Goal: Task Accomplishment & Management: Manage account settings

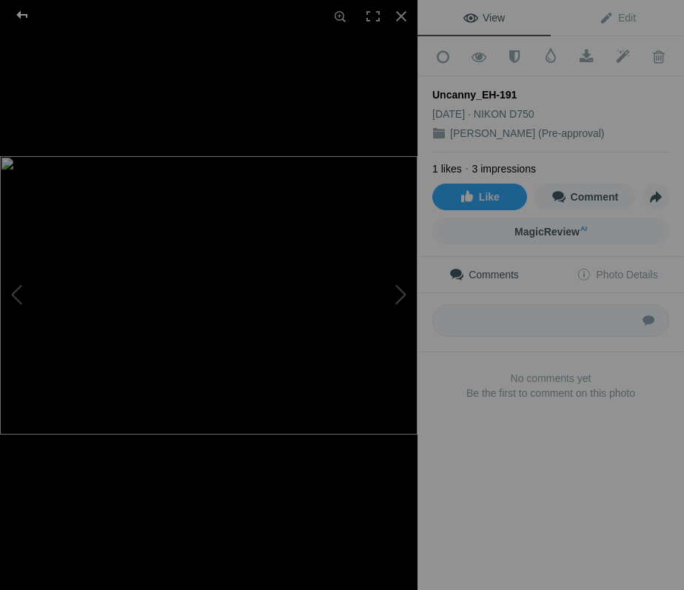
click at [22, 21] on div at bounding box center [22, 15] width 53 height 30
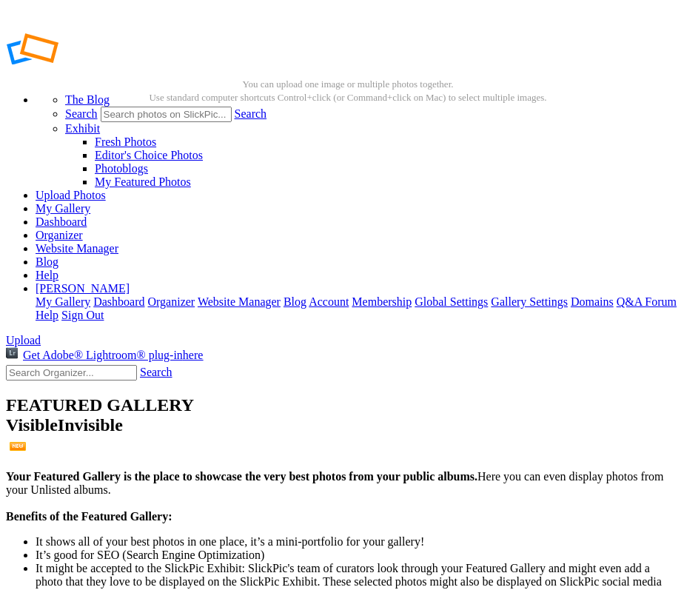
checkbox input "true"
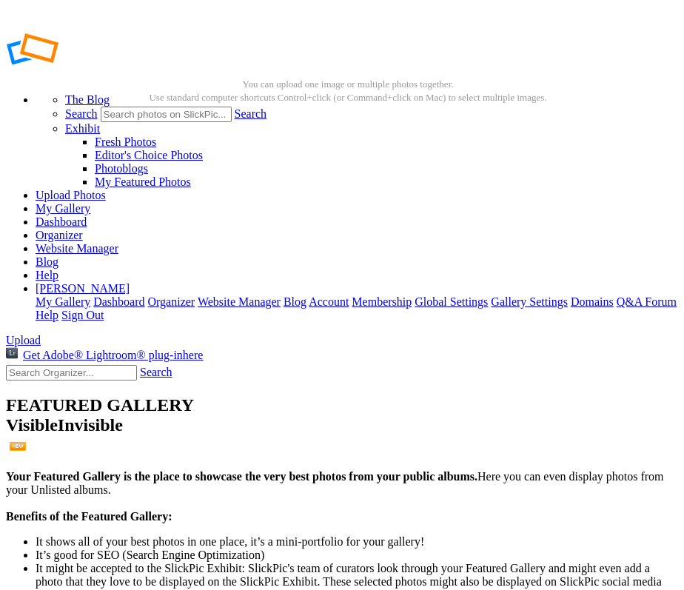
checkbox input "true"
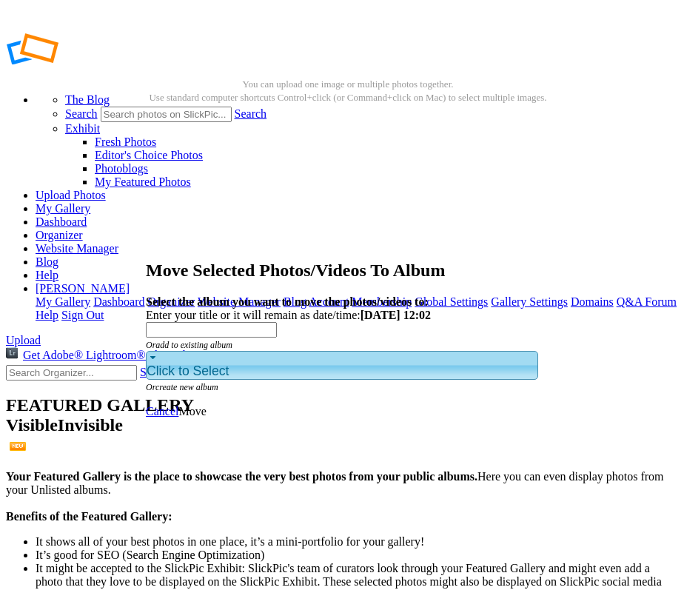
click at [292, 351] on div "Click to Select" at bounding box center [342, 365] width 392 height 29
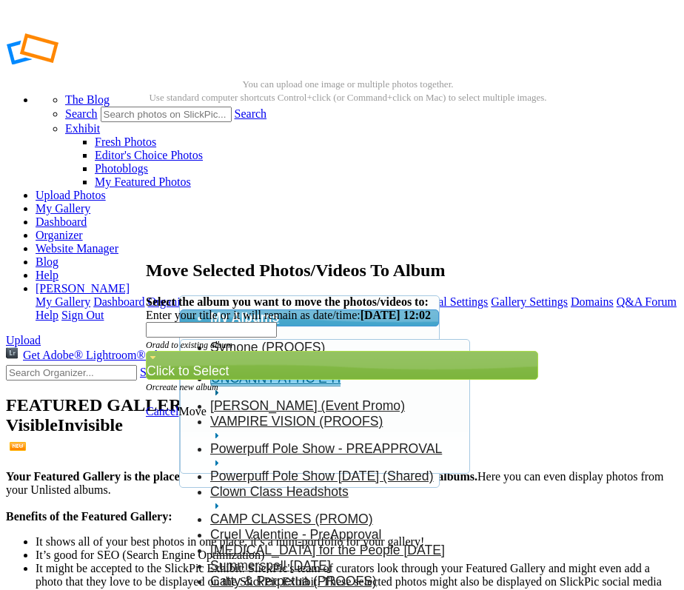
click at [275, 386] on span "UNCANNY ATTIC E-H" at bounding box center [276, 378] width 130 height 15
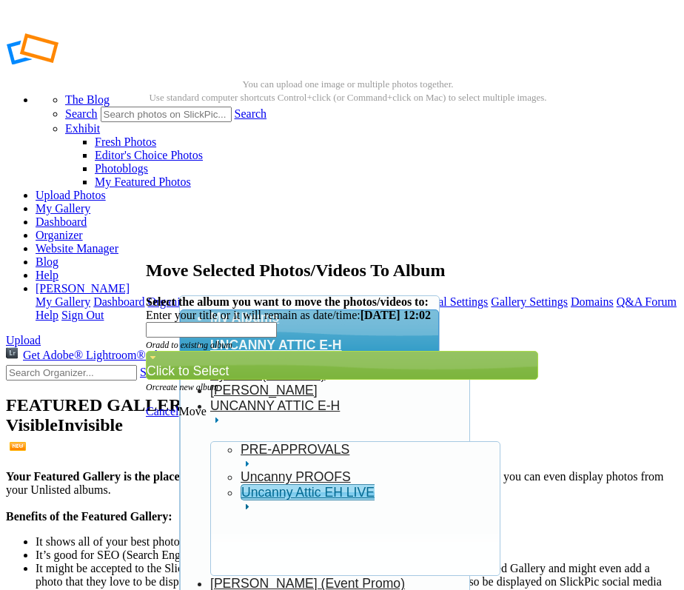
click at [292, 484] on link "Uncanny Attic EH LIVE" at bounding box center [370, 498] width 259 height 28
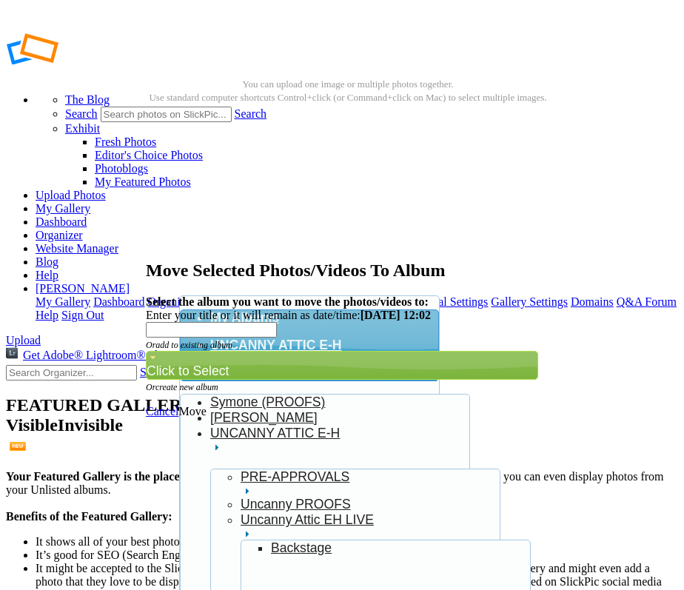
click at [277, 365] on link "Uncanny Attic EH LIVE" at bounding box center [280, 372] width 141 height 15
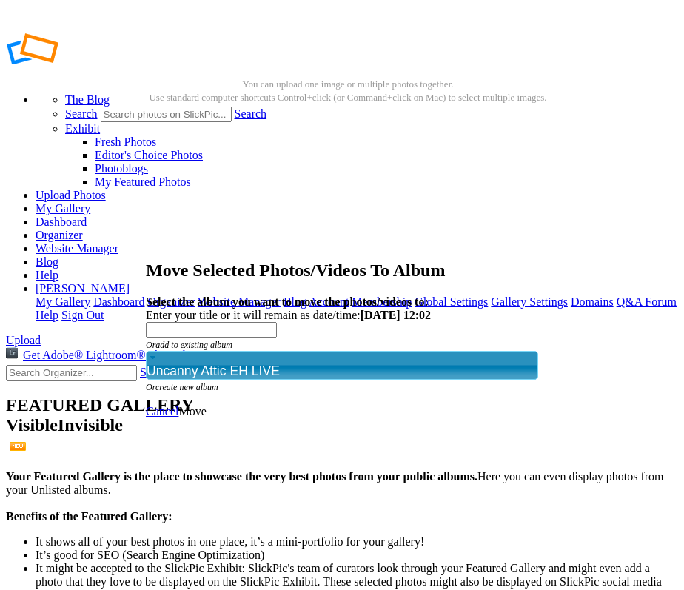
click at [206, 405] on span "Move" at bounding box center [191, 411] width 27 height 13
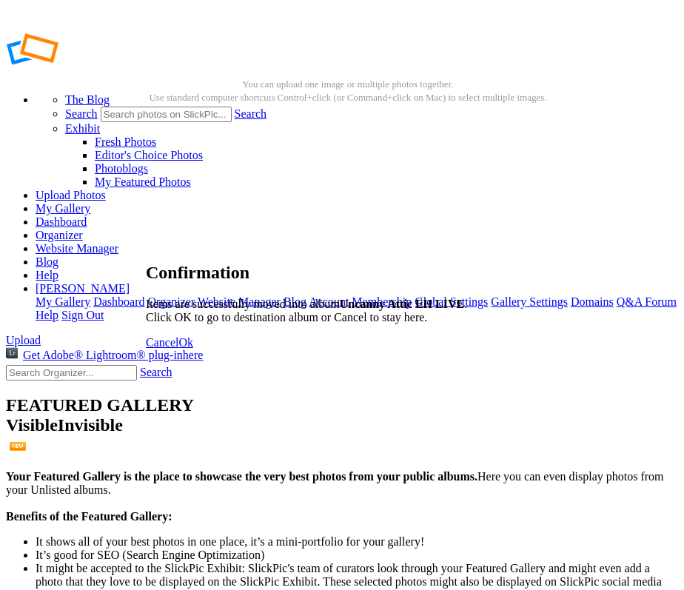
click at [178, 349] on span "Cancel" at bounding box center [162, 342] width 33 height 13
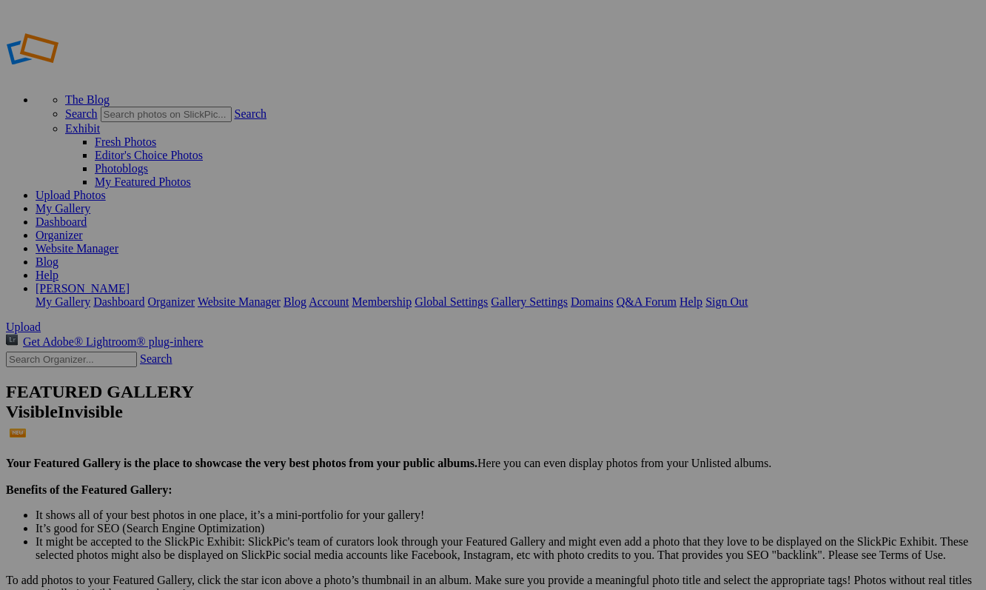
click at [358, 353] on link "Yes" at bounding box center [349, 352] width 17 height 13
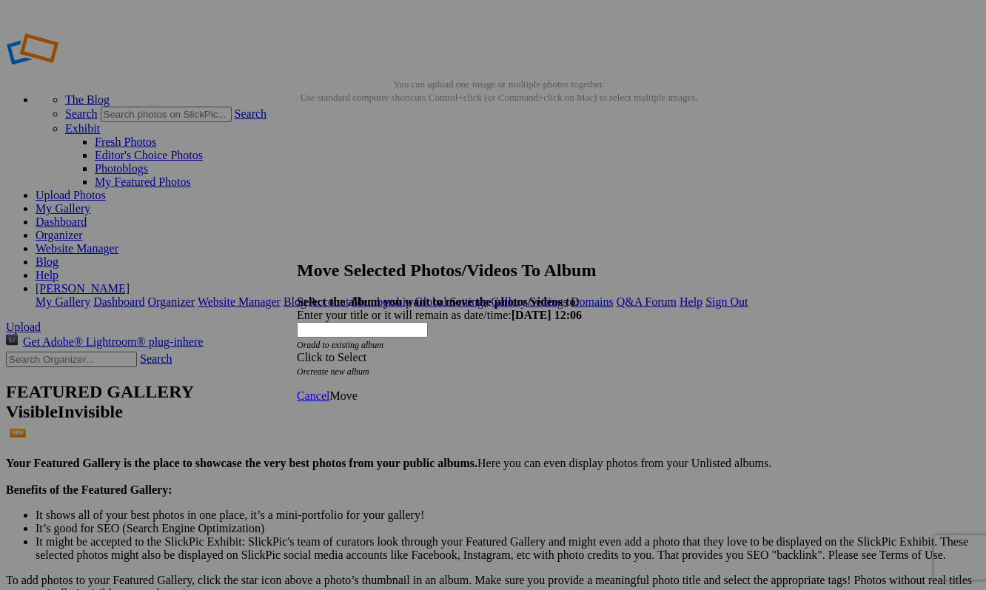
click at [432, 351] on div "Click to Select" at bounding box center [493, 357] width 392 height 13
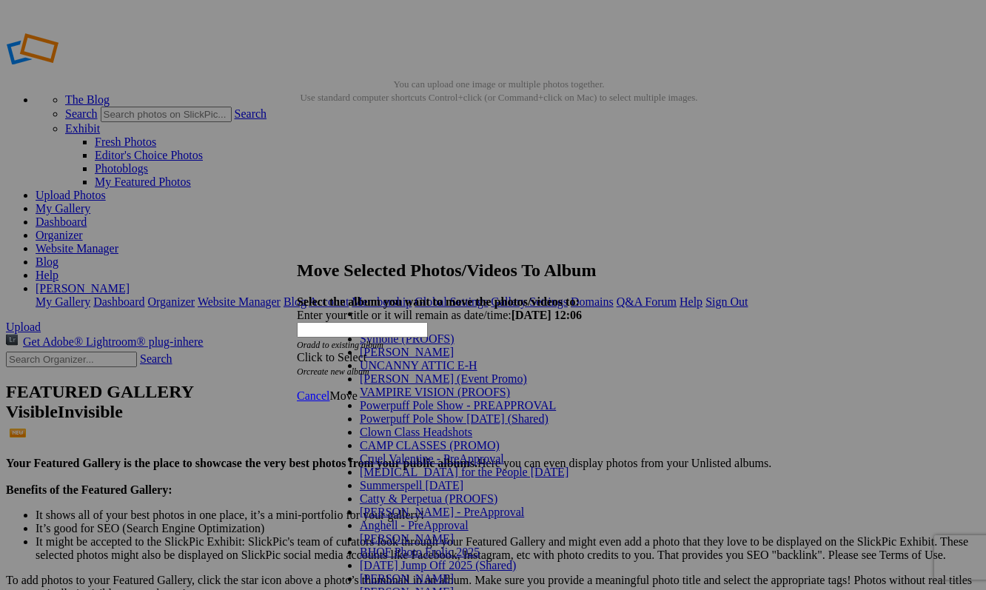
click at [407, 372] on span "UNCANNY ATTIC E-H" at bounding box center [419, 365] width 118 height 13
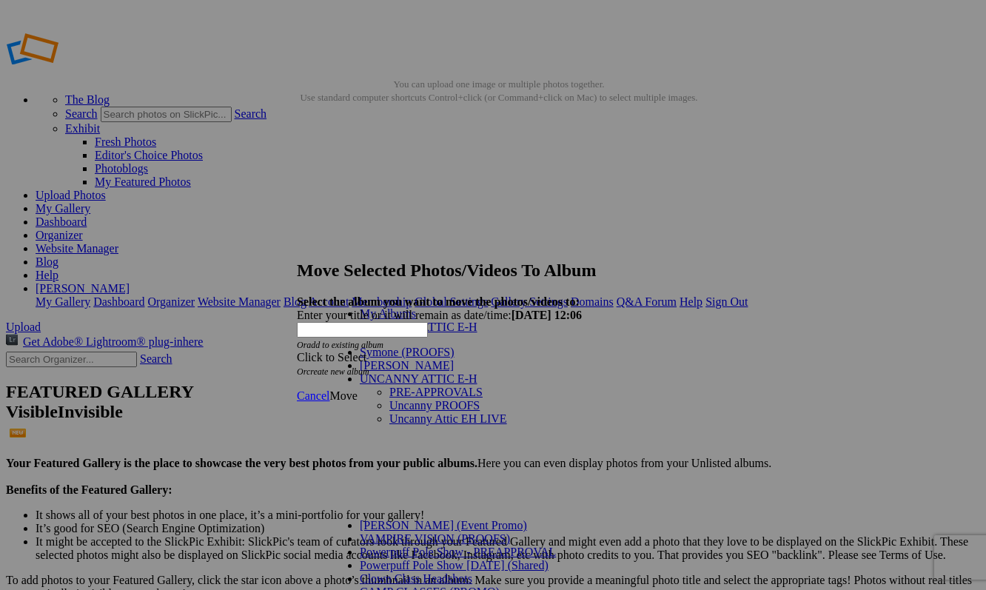
click at [422, 412] on span "Uncanny Attic EH LIVE" at bounding box center [448, 418] width 118 height 13
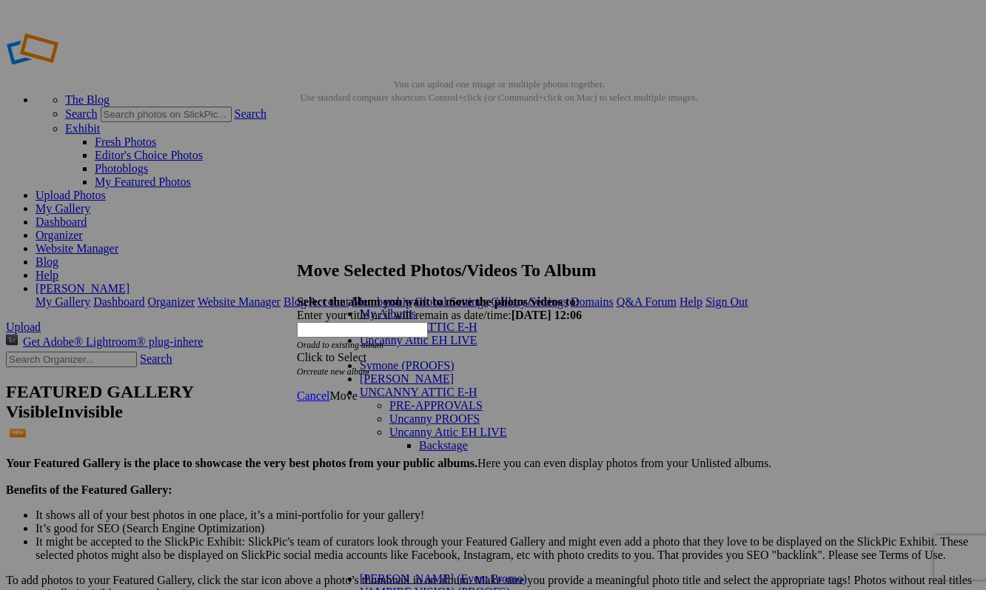
click at [419, 439] on link "Backstage" at bounding box center [443, 445] width 49 height 13
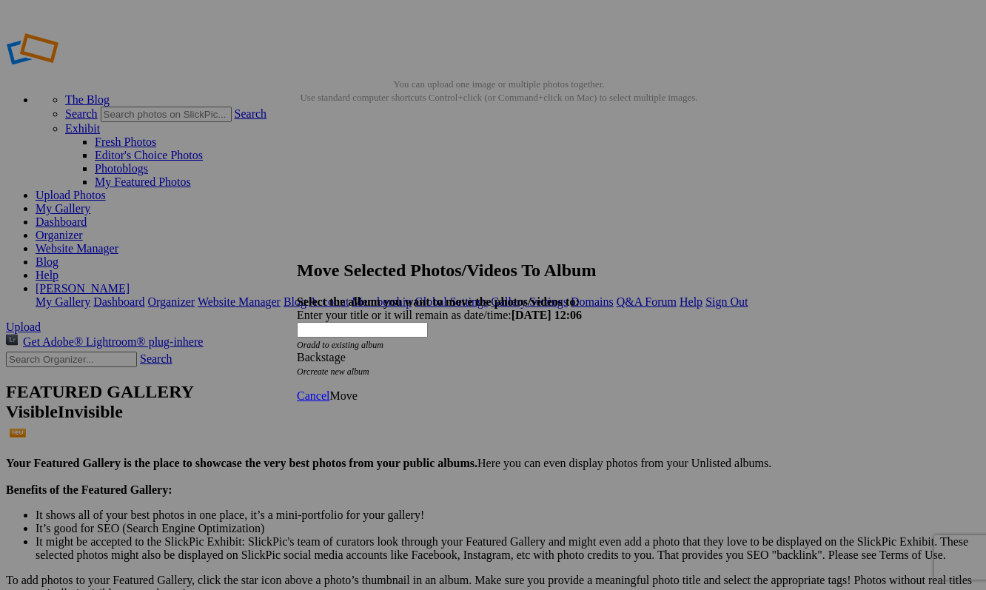
click at [357, 389] on span "Move" at bounding box center [342, 395] width 27 height 13
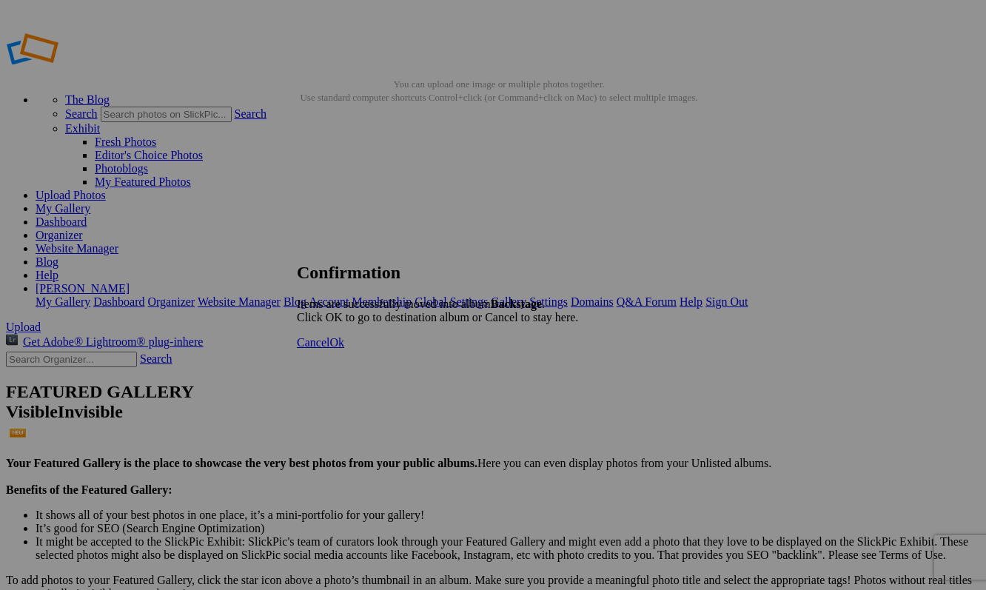
click at [344, 349] on span "Ok" at bounding box center [336, 342] width 15 height 13
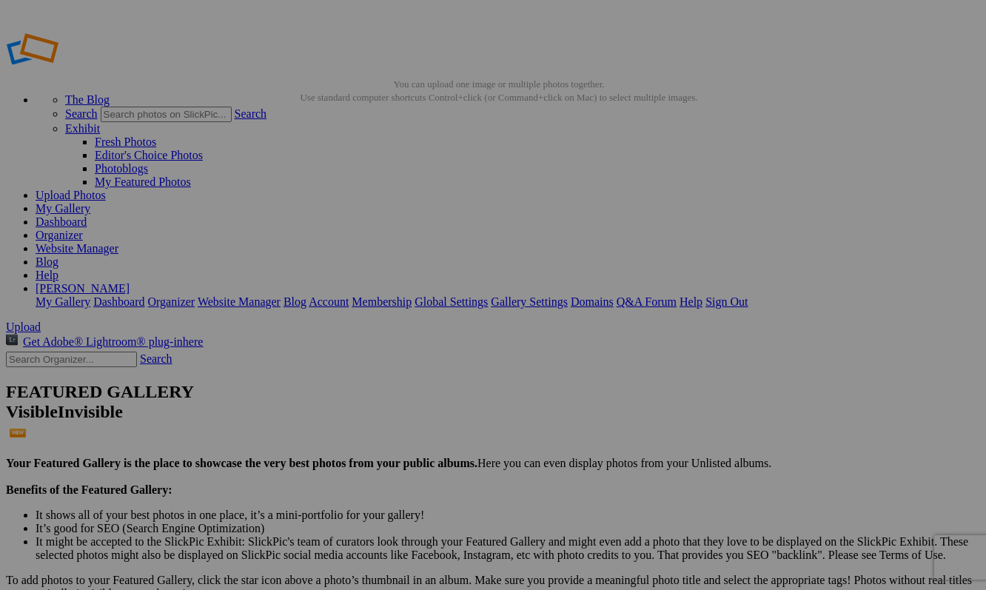
click at [358, 359] on span "Yes" at bounding box center [349, 365] width 17 height 13
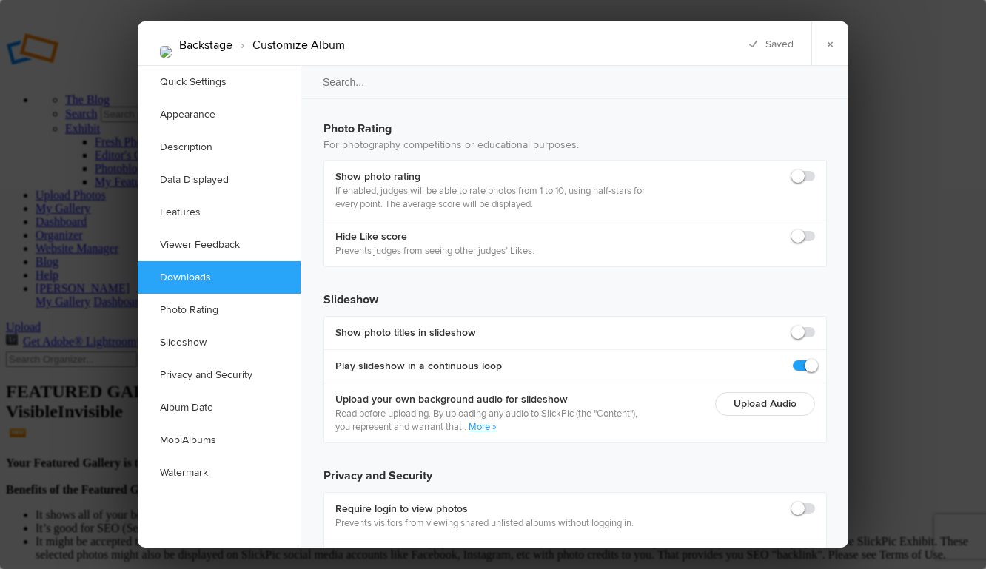
scroll to position [3311, 0]
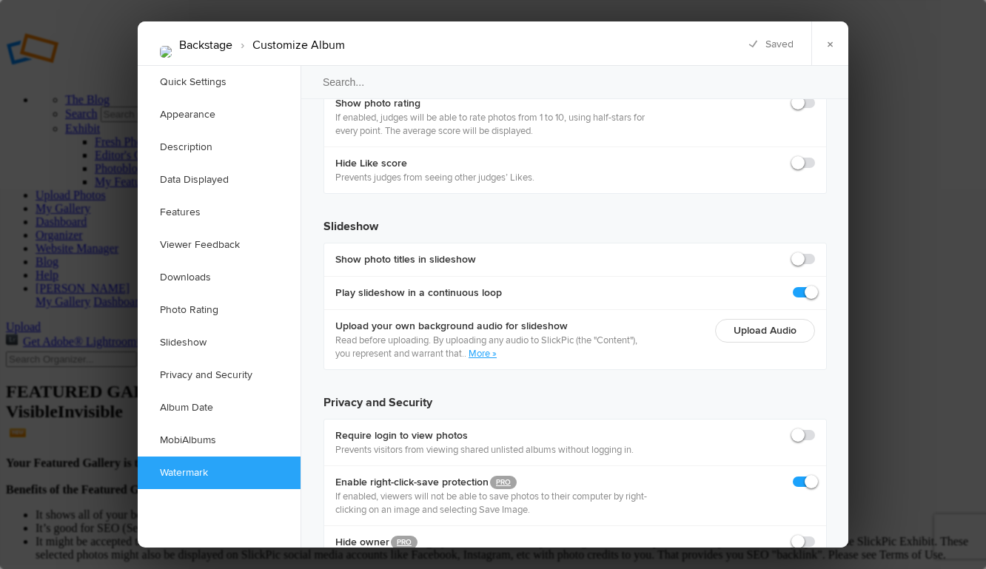
checkbox input "true"
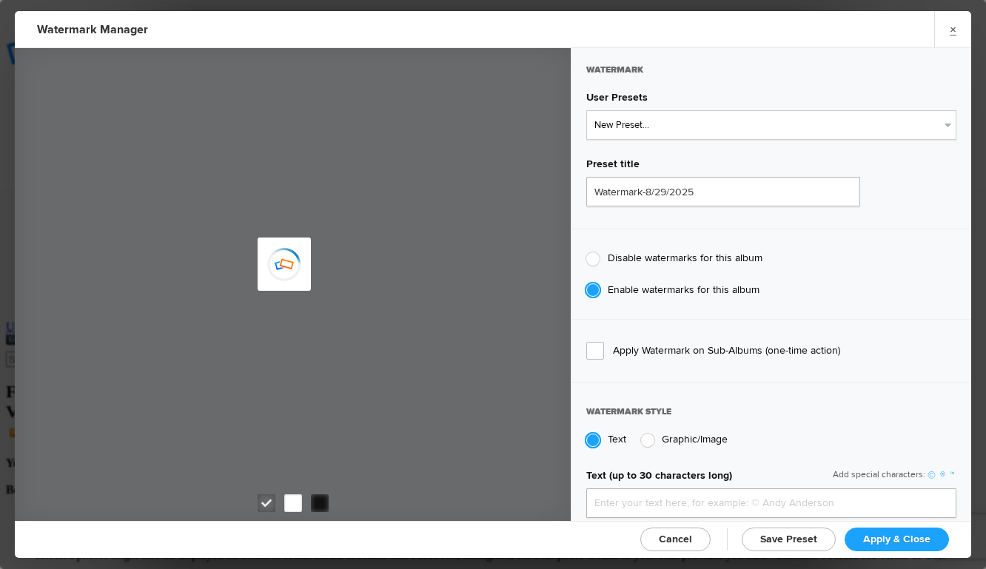
type input "genitophoto"
click at [651, 188] on input "Watermark-8/29/2025" at bounding box center [723, 192] width 274 height 30
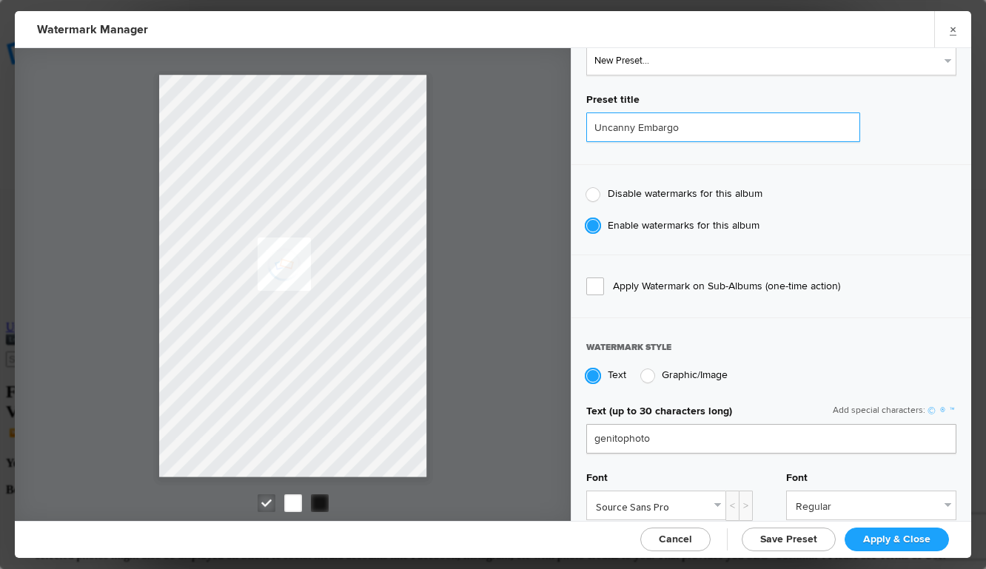
scroll to position [107, 0]
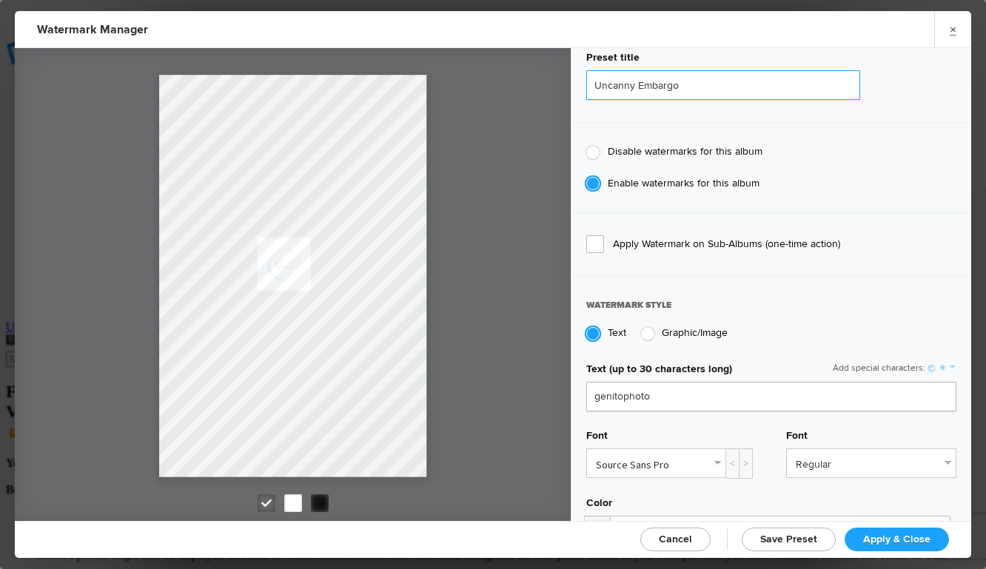
type input "Uncanny Embargo"
click at [640, 238] on span "Apply Watermark on Sub-Albums (one-time action)" at bounding box center [771, 244] width 370 height 18
click at [0, 0] on input "Apply Watermark on Sub-Albums (one-time action)" at bounding box center [0, 0] width 0 height 0
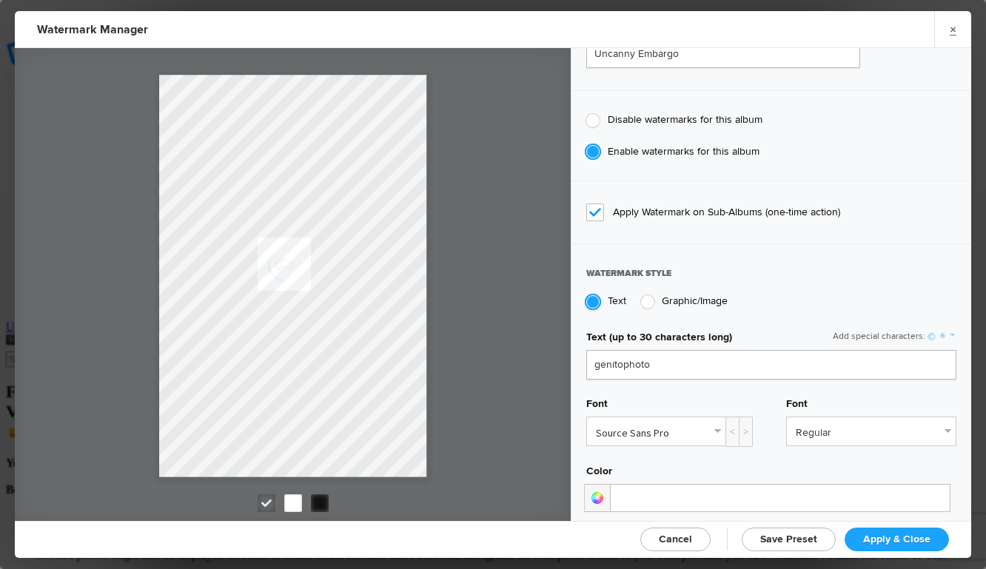
scroll to position [153, 0]
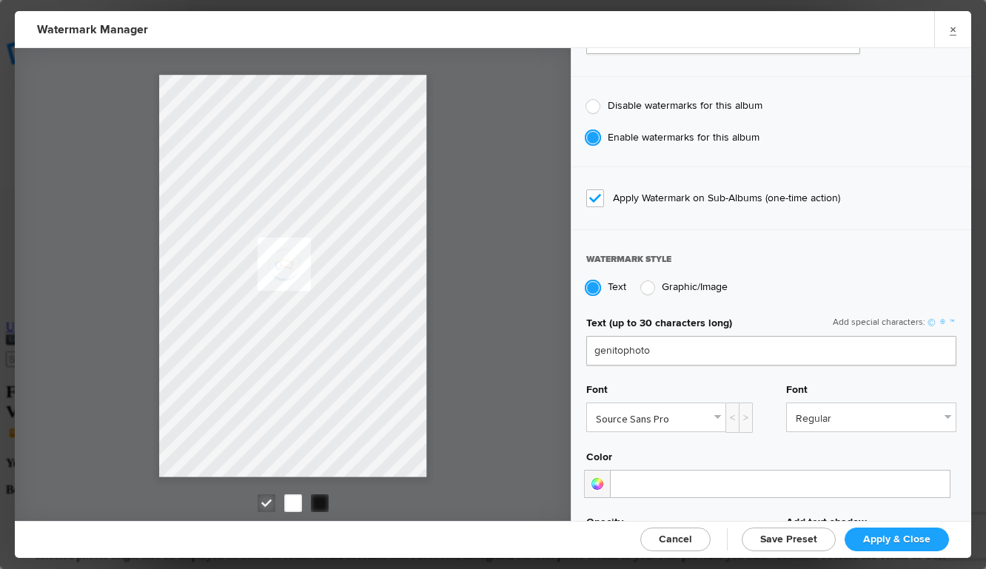
click at [684, 542] on span "Cancel" at bounding box center [675, 539] width 33 height 13
checkbox input "false"
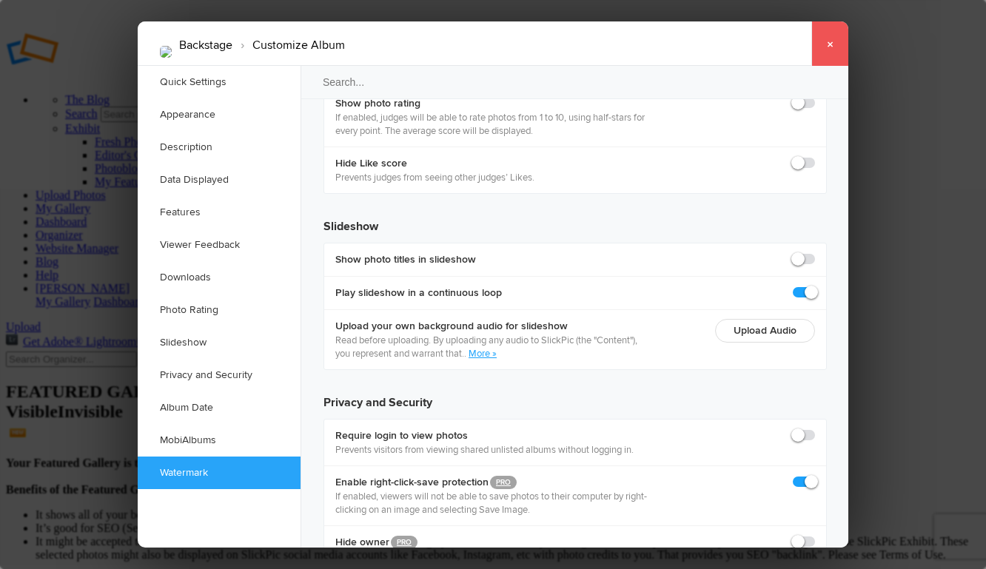
click at [831, 36] on link "×" at bounding box center [829, 43] width 37 height 44
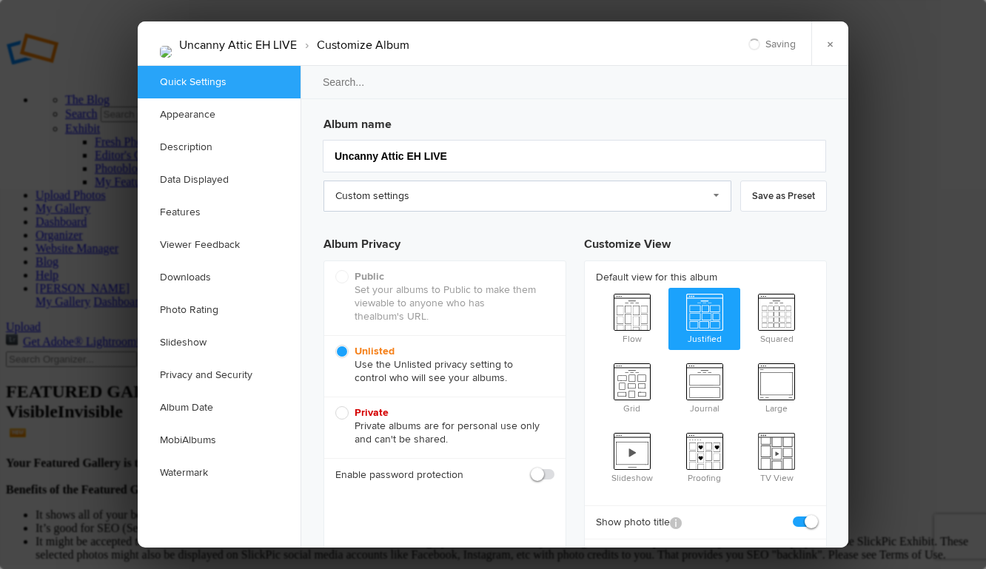
click at [433, 199] on link "Custom settings" at bounding box center [528, 196] width 408 height 31
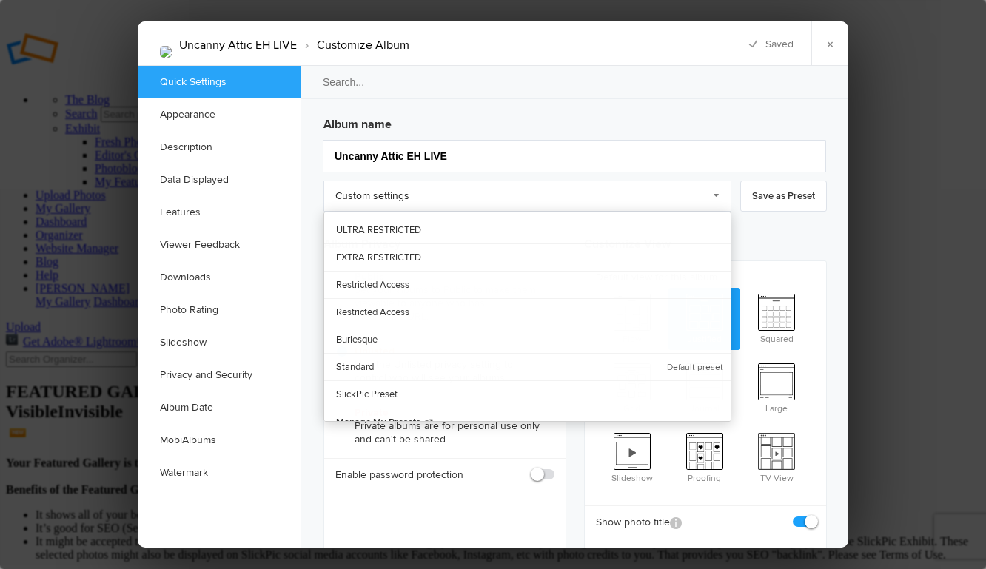
click at [714, 112] on h3 "Album name" at bounding box center [575, 122] width 503 height 24
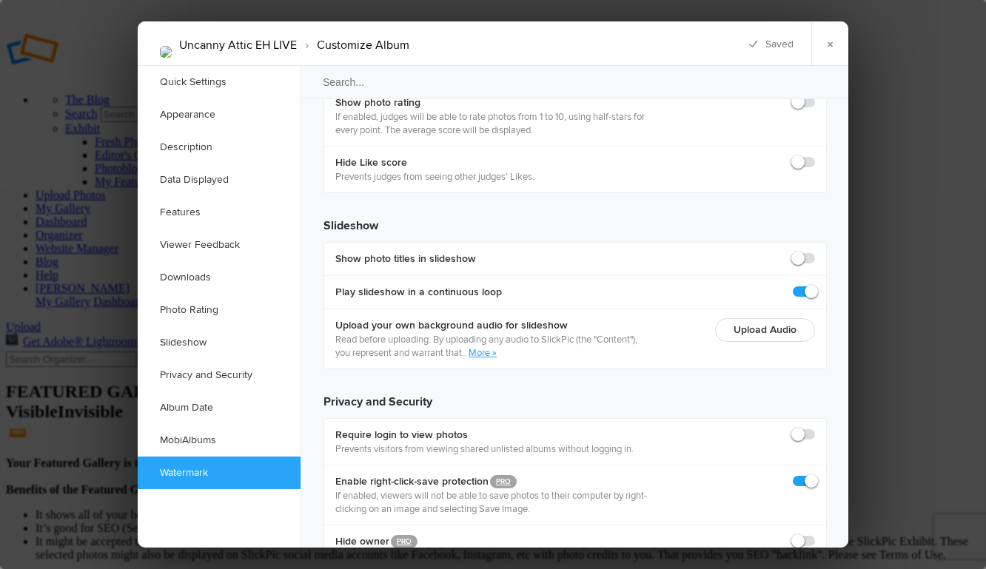
scroll to position [3311, 0]
checkbox input "true"
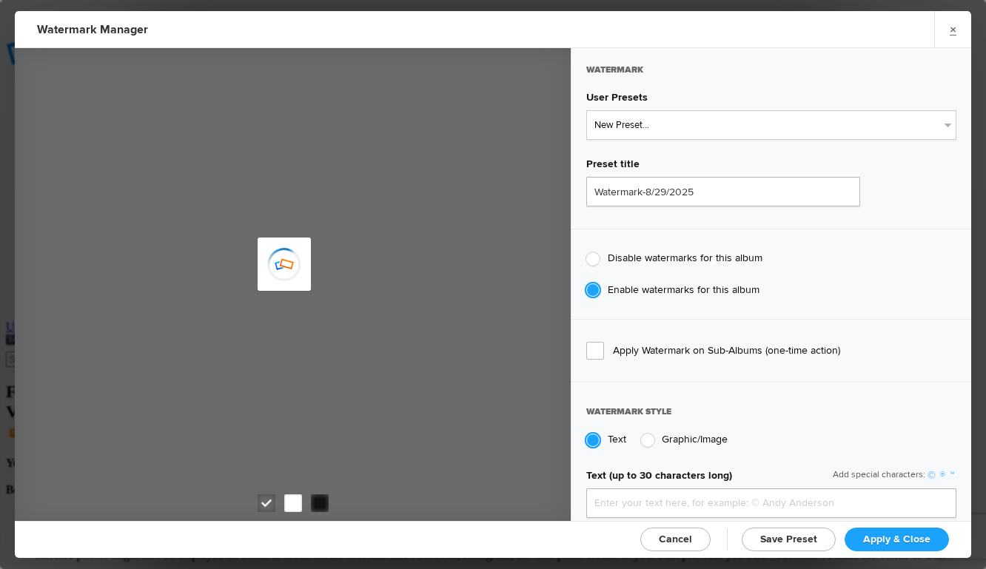
type input "genitophoto"
click at [638, 189] on input "Watermark-8/29/2025" at bounding box center [723, 192] width 274 height 30
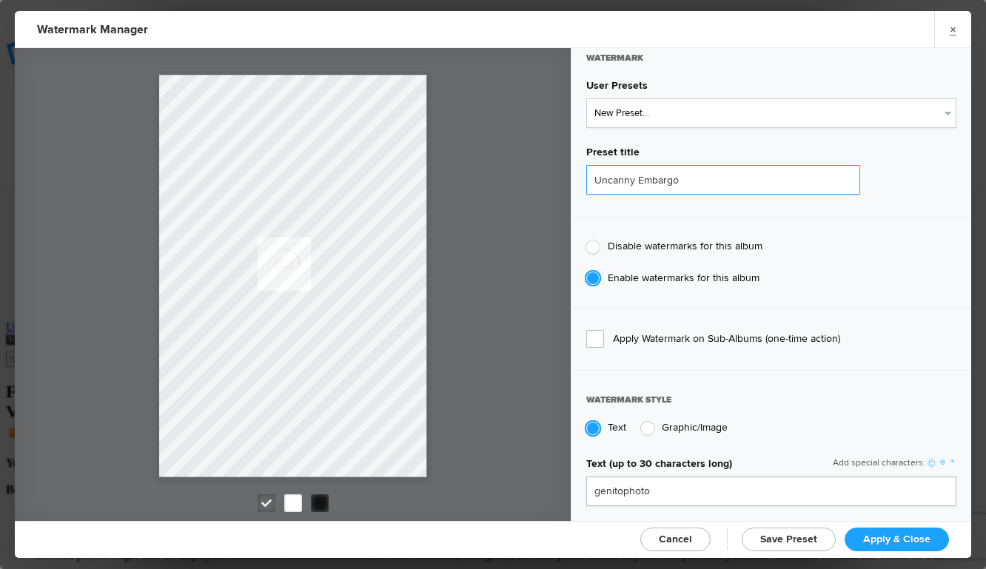
type input "Uncanny Embargo"
click at [678, 338] on span "Apply Watermark on Sub-Albums (one-time action)" at bounding box center [771, 339] width 370 height 18
click at [0, 0] on input "Apply Watermark on Sub-Albums (one-time action)" at bounding box center [0, 0] width 0 height 0
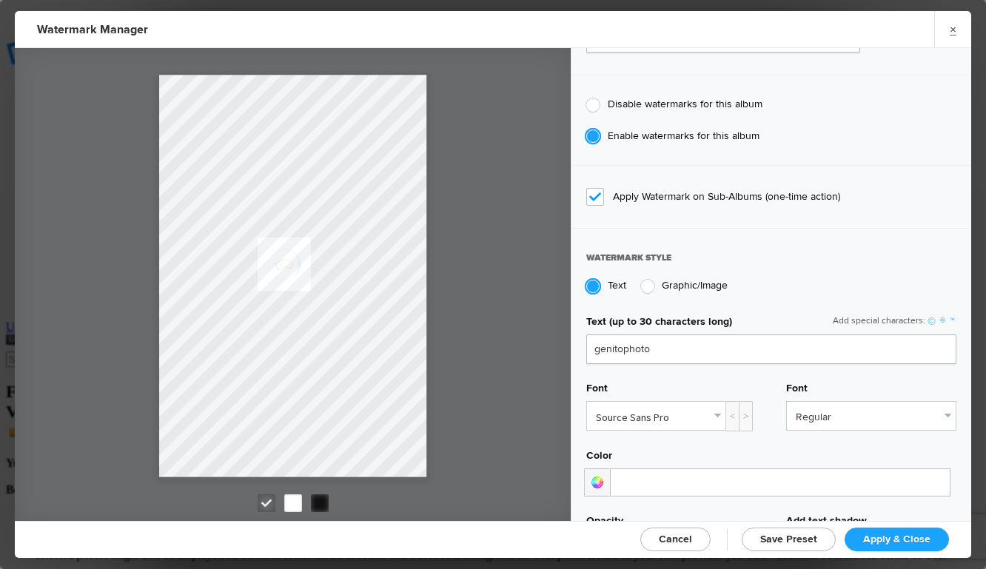
scroll to position [0, 0]
drag, startPoint x: 651, startPoint y: 344, endPoint x: 535, endPoint y: 344, distance: 115.5
click at [535, 344] on div "Watermark User Presets New Preset... NEWEST LOGO SAMPLE EDIT Little Logo Pre_Ap…" at bounding box center [493, 284] width 956 height 473
type input "P"
drag, startPoint x: 596, startPoint y: 347, endPoint x: 644, endPoint y: 349, distance: 48.2
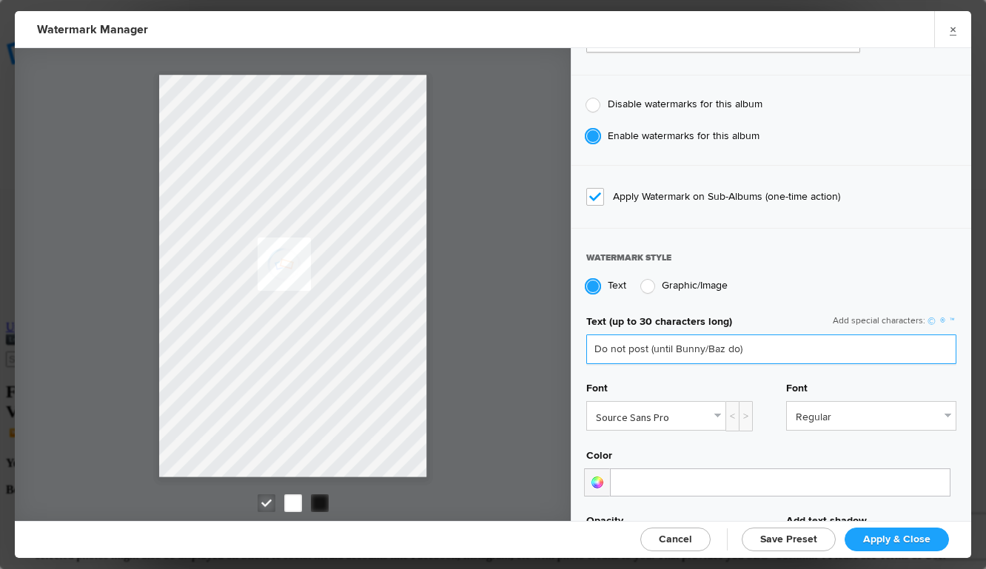
click at [644, 349] on input "Do not post (until Bunny/Baz do)" at bounding box center [771, 350] width 370 height 30
click at [646, 346] on input "DO NOT PO (until Bunny/Baz do)T" at bounding box center [771, 350] width 370 height 30
click at [766, 343] on input "DO NOT POS (until Bunny/Baz do)T" at bounding box center [771, 350] width 370 height 30
click at [650, 347] on input "DO NOT POS (until Bunny/Baz do)" at bounding box center [771, 350] width 370 height 30
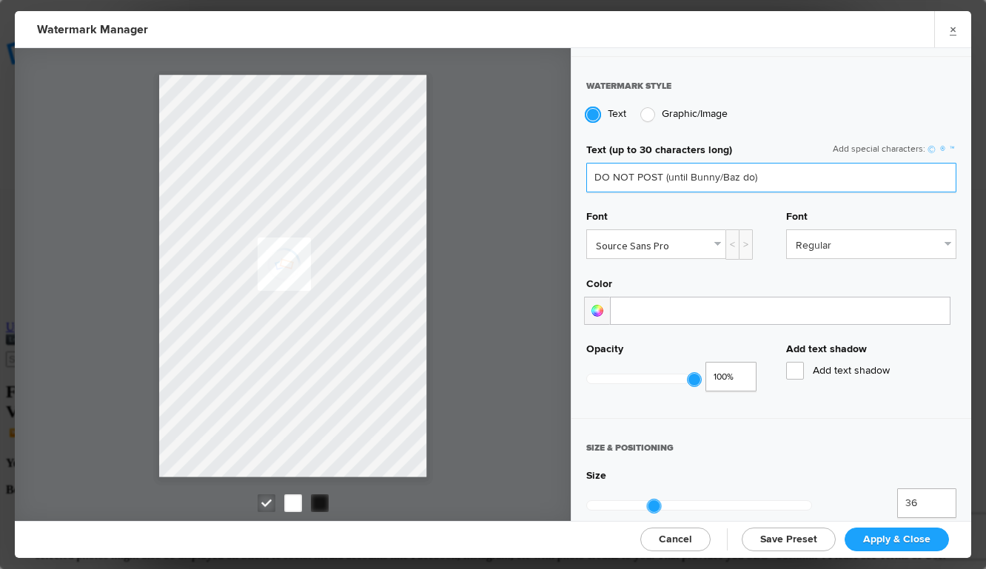
scroll to position [387, 0]
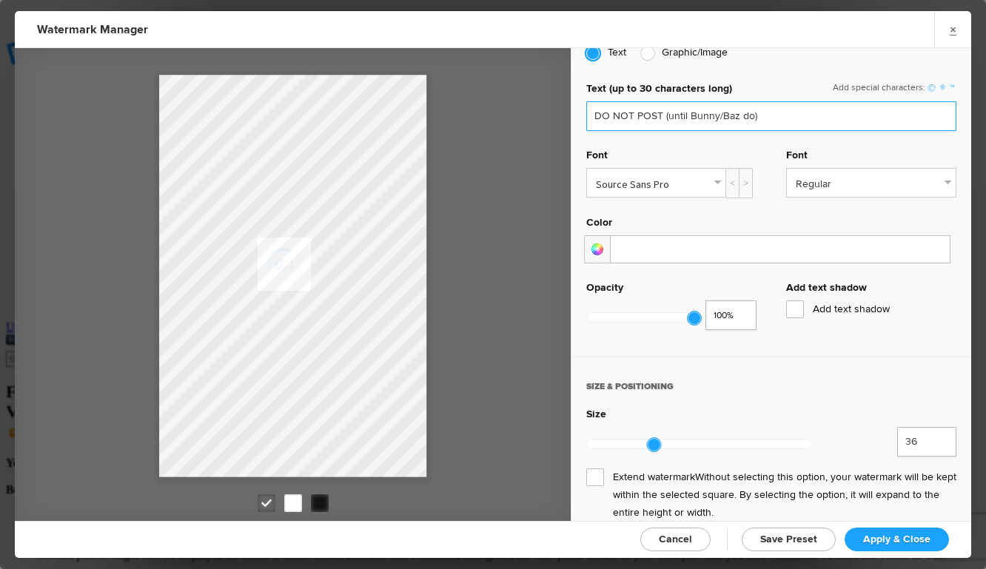
type input "DO NOT POST (until Bunny/Baz do)"
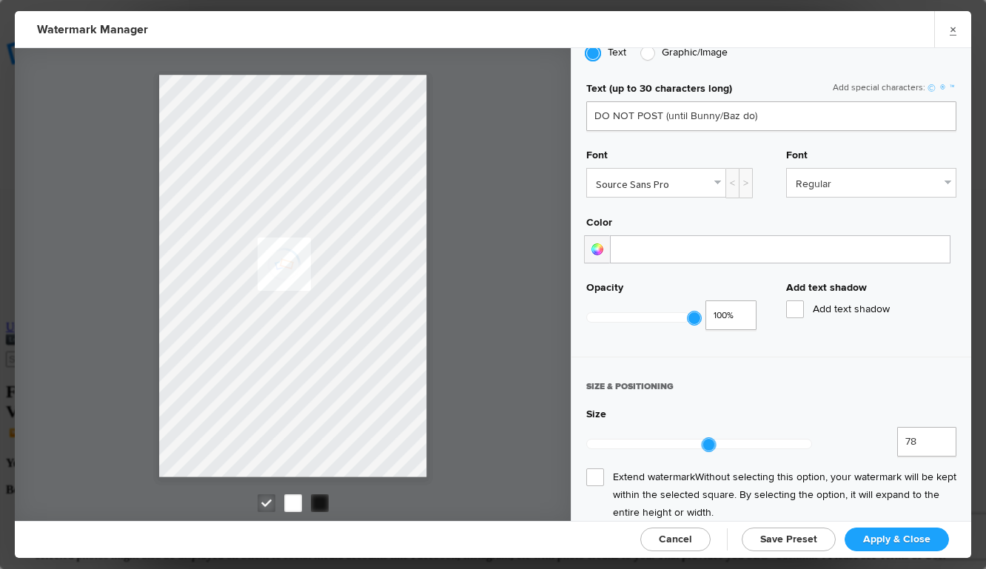
drag, startPoint x: 653, startPoint y: 434, endPoint x: 728, endPoint y: 438, distance: 74.9
click at [715, 438] on div at bounding box center [708, 444] width 13 height 13
type input "128"
drag, startPoint x: 729, startPoint y: 433, endPoint x: 828, endPoint y: 432, distance: 98.5
click at [828, 432] on div "128 11,200%" at bounding box center [771, 444] width 370 height 34
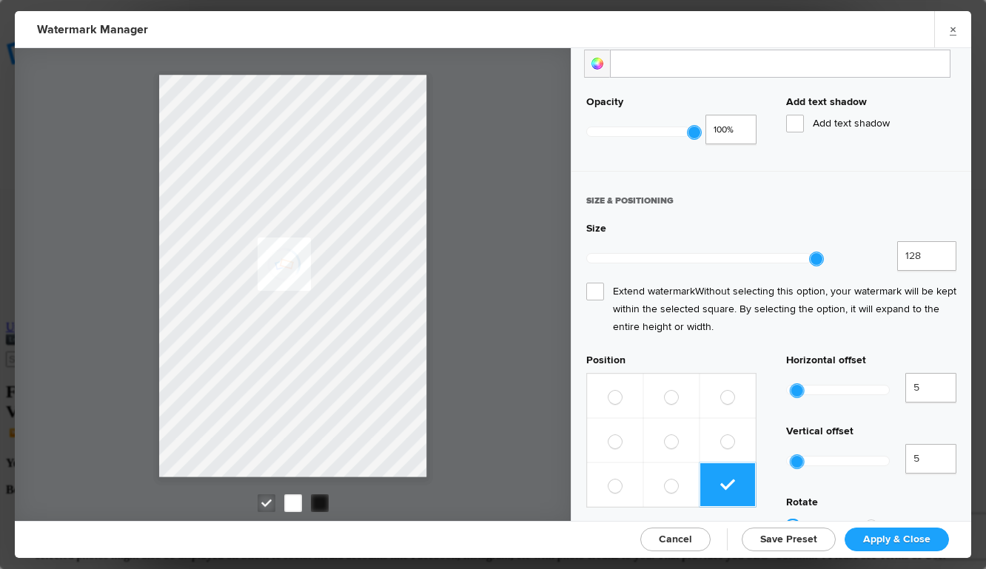
scroll to position [576, 0]
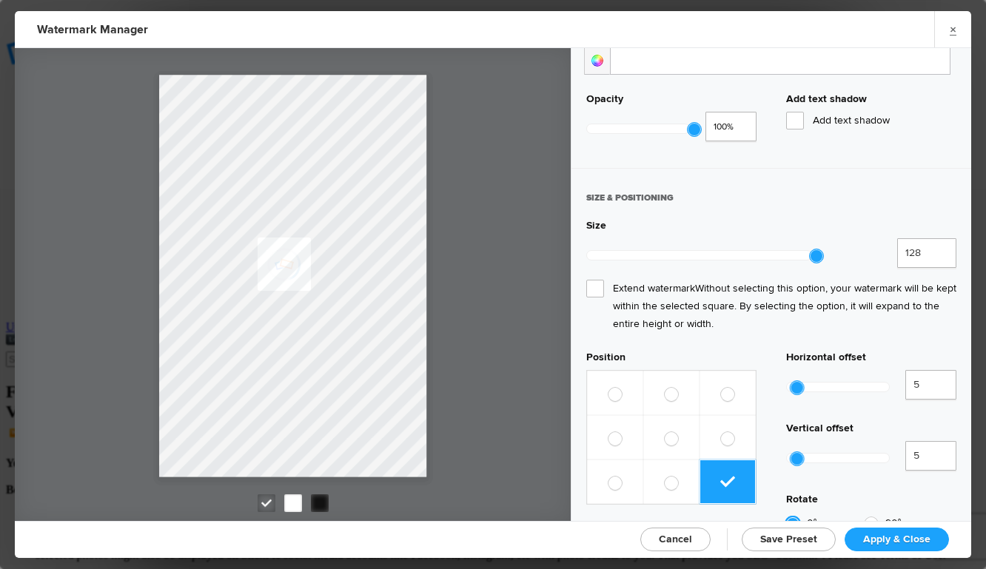
click at [682, 415] on label at bounding box center [671, 437] width 56 height 44
click at [665, 431] on input "radio" at bounding box center [664, 431] width 1 height 1
radio input "true"
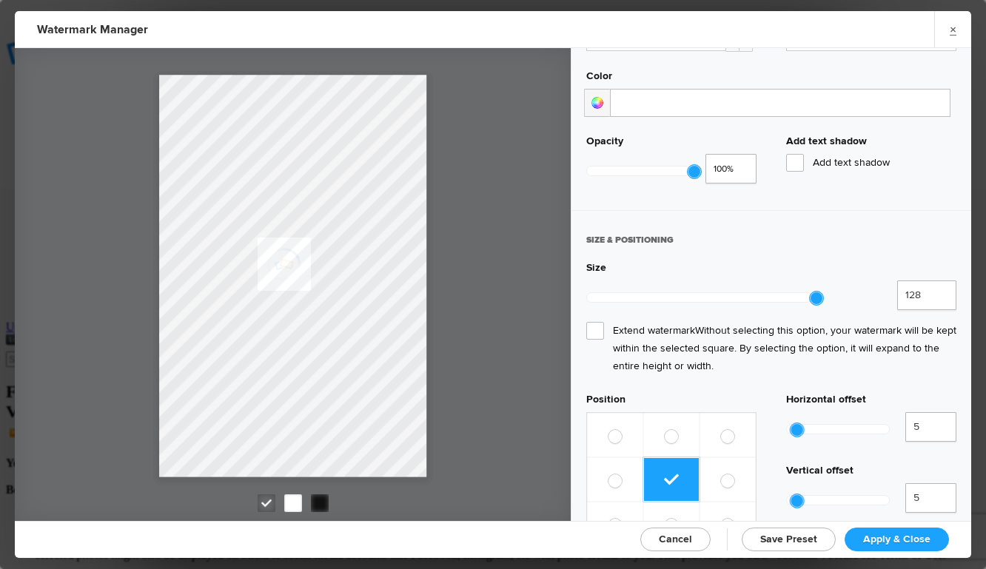
scroll to position [543, 0]
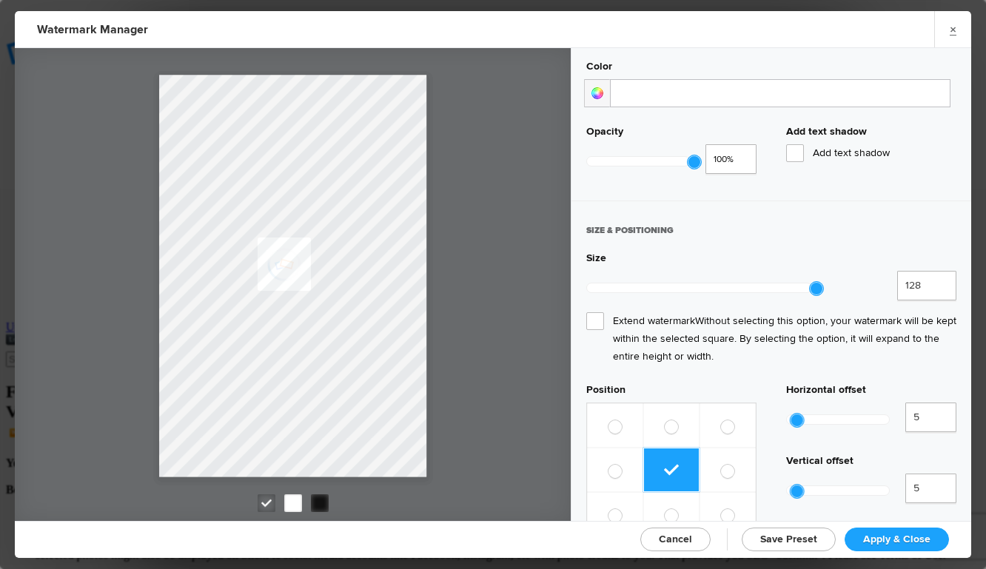
click at [589, 312] on span "Extend watermark Without selecting this option, your watermark will be kept wit…" at bounding box center [771, 338] width 370 height 53
click at [0, 0] on input "Extend watermark Without selecting this option, your watermark will be kept wit…" at bounding box center [0, 0] width 0 height 0
type input "109"
drag, startPoint x: 814, startPoint y: 274, endPoint x: 780, endPoint y: 275, distance: 33.3
click at [782, 282] on div at bounding box center [788, 288] width 13 height 13
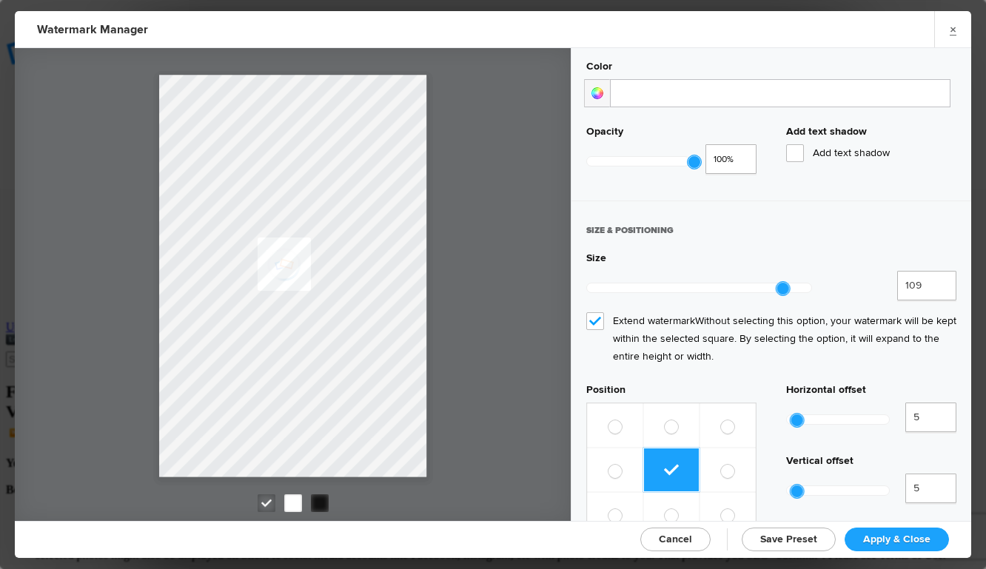
scroll to position [602, 0]
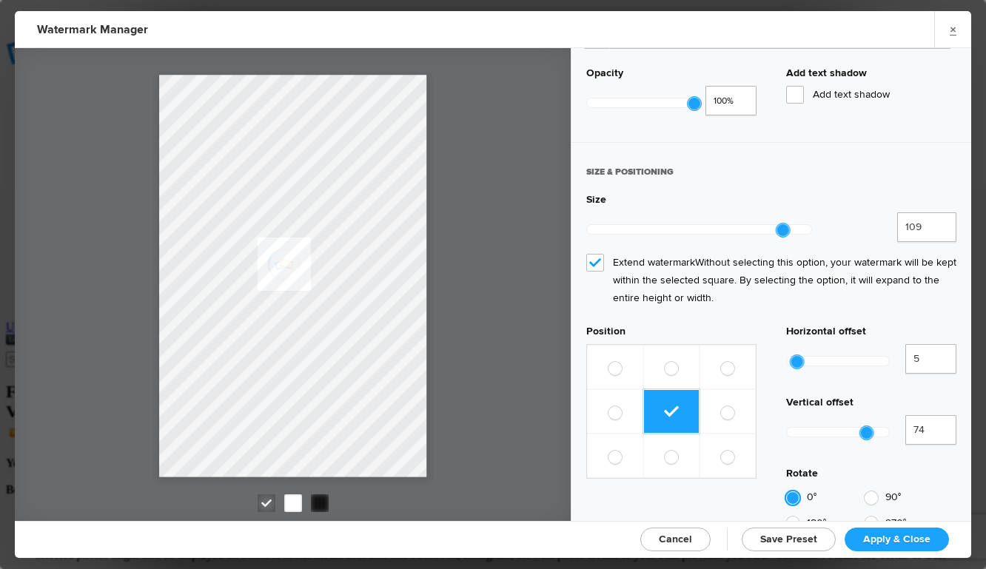
drag, startPoint x: 800, startPoint y: 379, endPoint x: 871, endPoint y: 377, distance: 70.4
click at [871, 426] on div at bounding box center [866, 432] width 13 height 13
drag, startPoint x: 868, startPoint y: 376, endPoint x: 825, endPoint y: 376, distance: 42.2
click at [825, 426] on div at bounding box center [826, 432] width 13 height 13
type input "0"
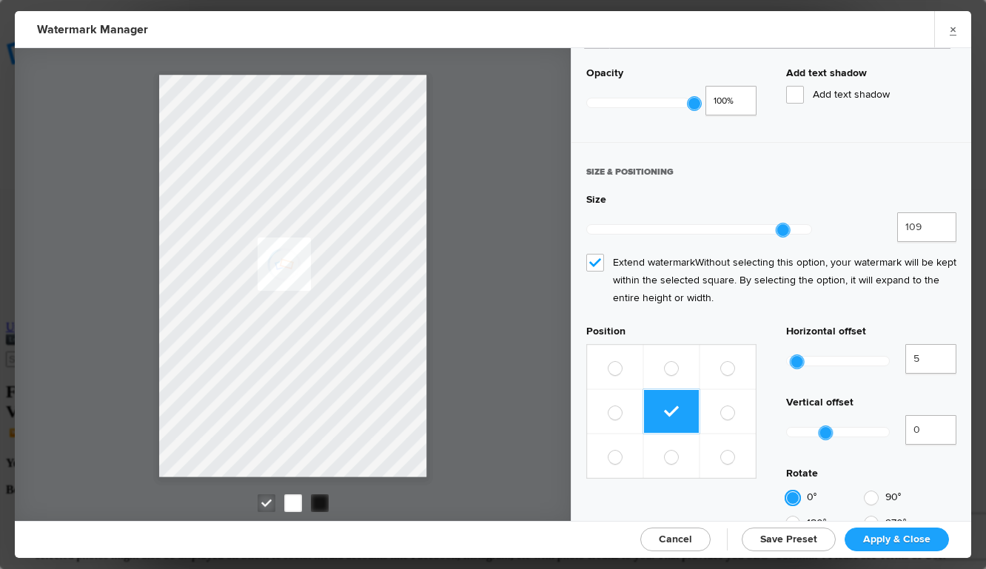
drag, startPoint x: 822, startPoint y: 375, endPoint x: 697, endPoint y: 375, distance: 124.4
click at [697, 375] on div "Position Horizontal offset 5 500% Vertical offset 0 3,300% Rotate 0° 90° 180° 2…" at bounding box center [771, 431] width 370 height 212
click at [872, 517] on div at bounding box center [871, 523] width 13 height 13
radio input "false"
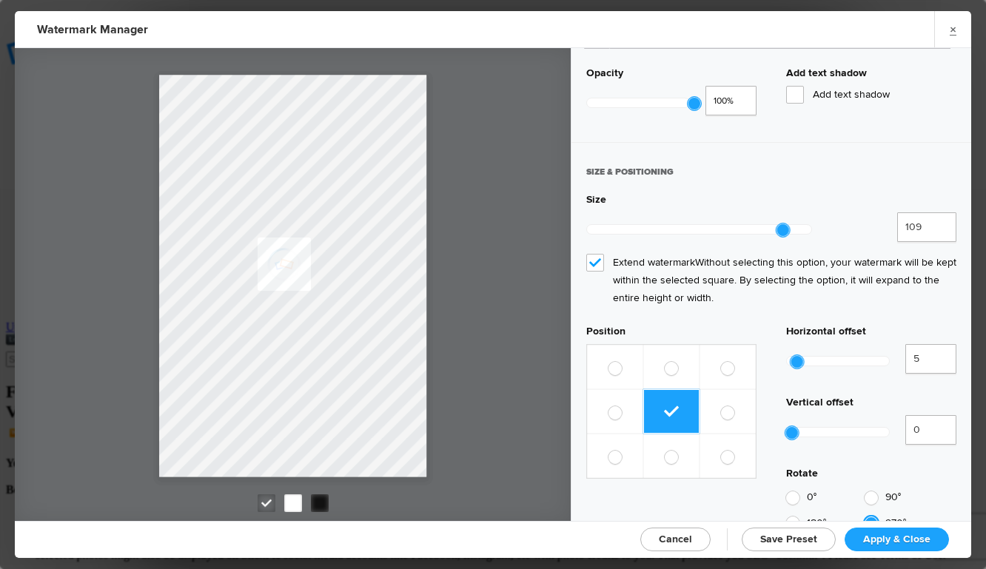
click at [805, 517] on div "180°" at bounding box center [823, 524] width 74 height 14
radio input "false"
click at [877, 492] on div at bounding box center [871, 498] width 13 height 13
radio input "false"
click at [808, 491] on span "0°" at bounding box center [812, 497] width 10 height 13
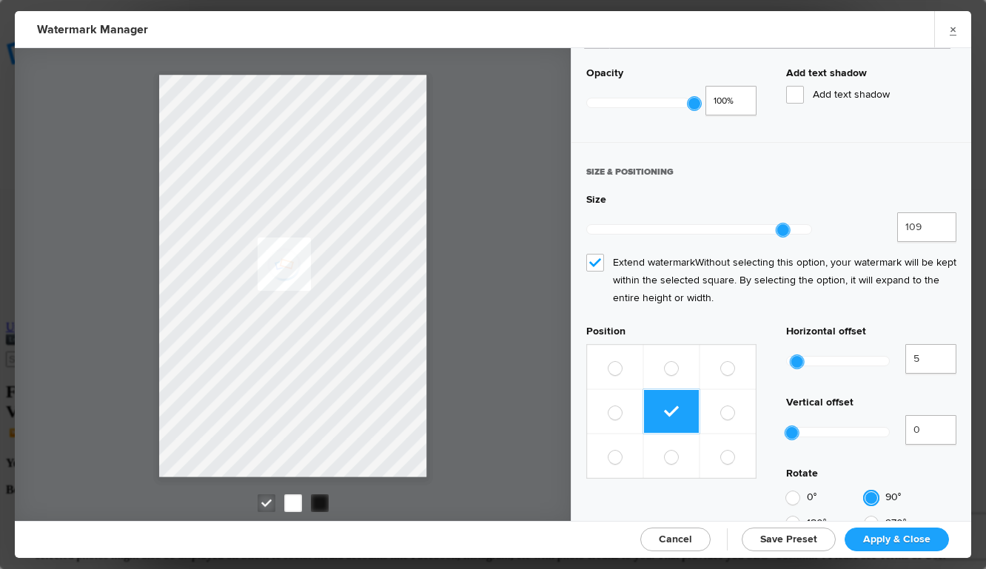
radio input "false"
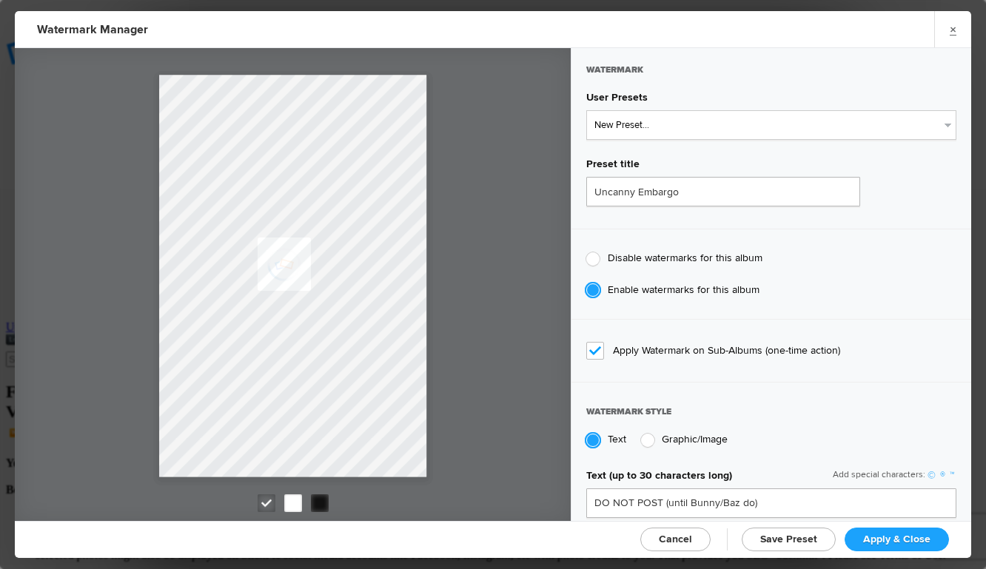
scroll to position [0, 0]
click at [788, 540] on span "Save Preset" at bounding box center [788, 539] width 57 height 13
select select
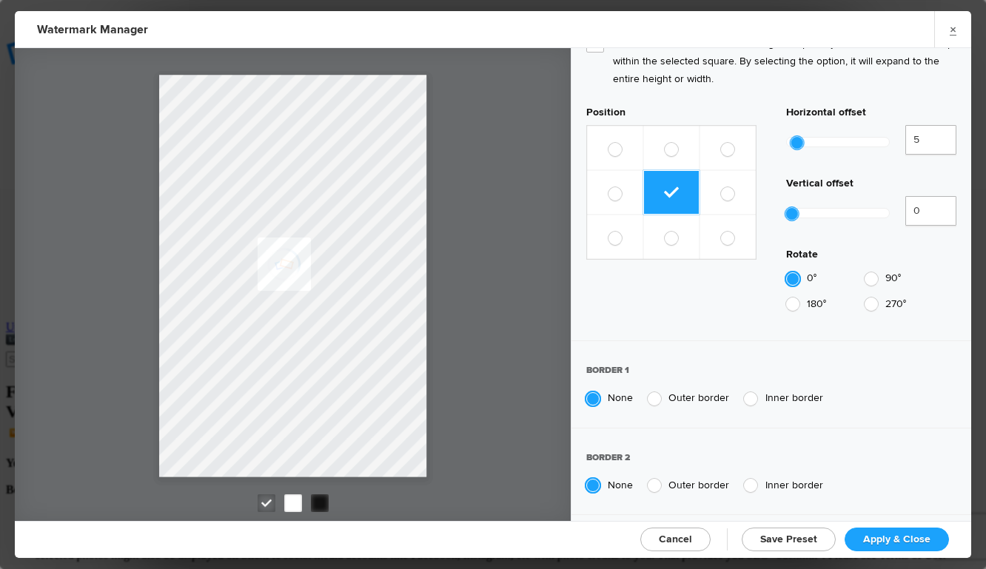
scroll to position [818, 0]
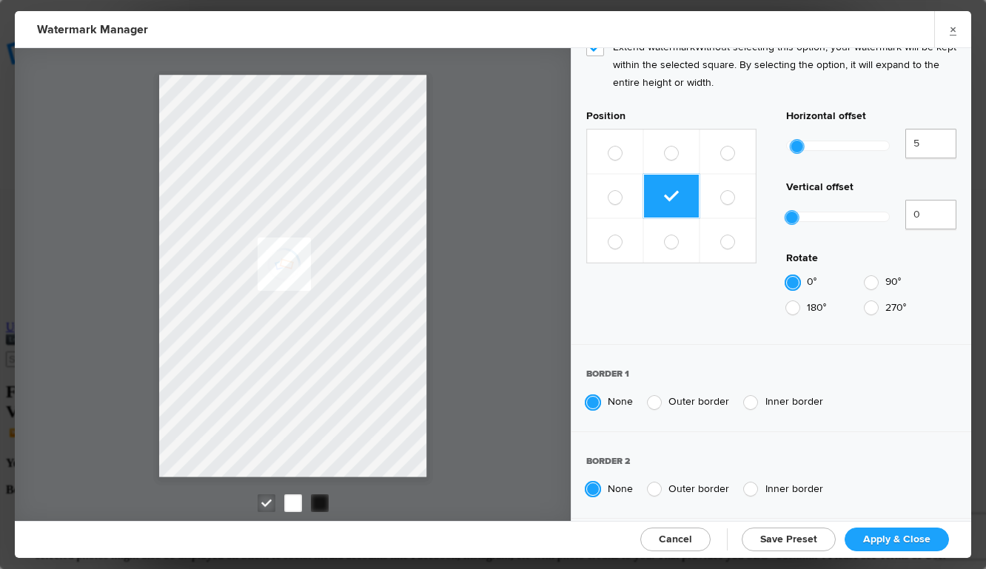
click at [690, 395] on span "Outer border" at bounding box center [698, 401] width 61 height 13
radio input "false"
radio input "true"
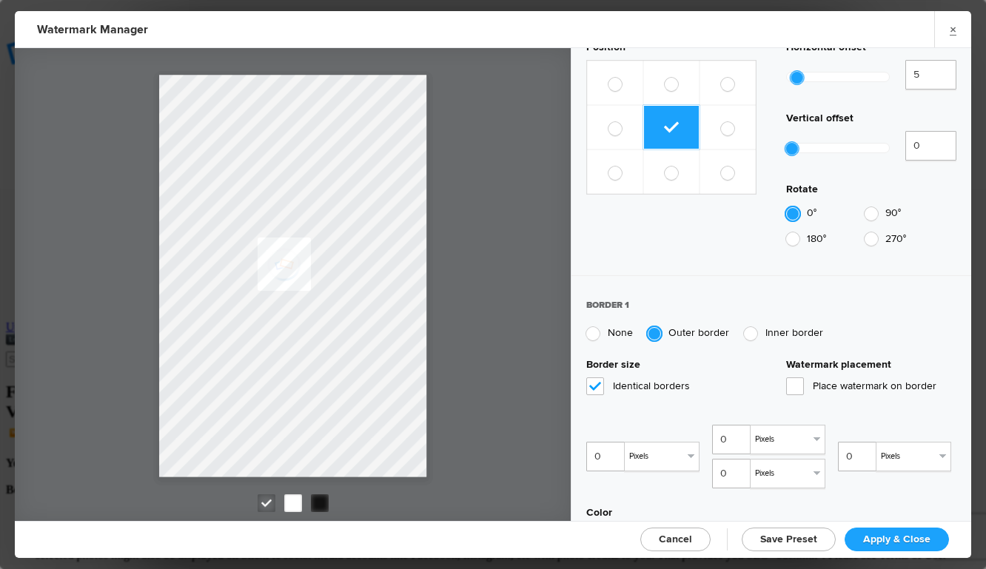
scroll to position [890, 0]
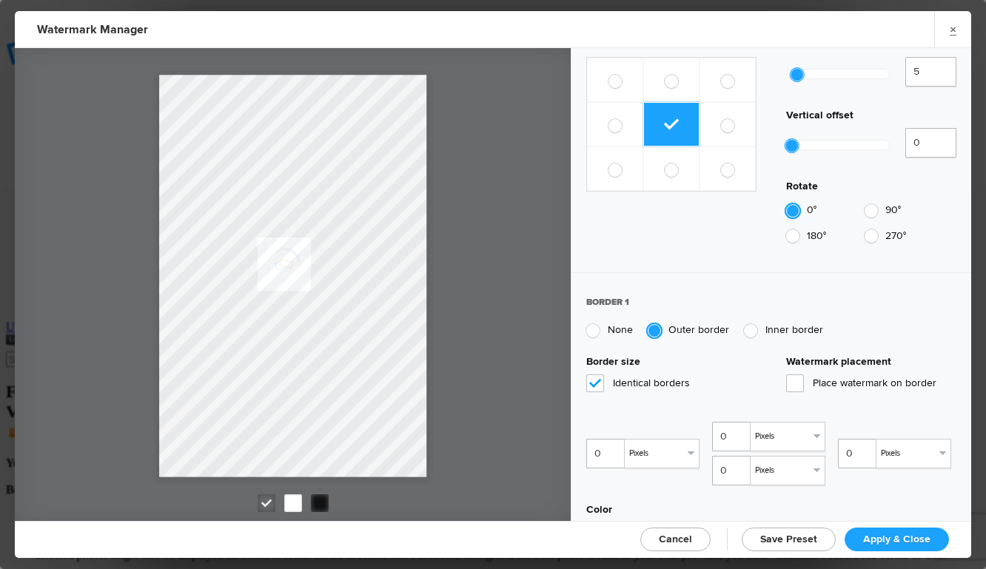
click at [801, 375] on span "Place watermark on border" at bounding box center [871, 384] width 170 height 18
click at [0, 0] on input "Place watermark on border" at bounding box center [0, 0] width 0 height 0
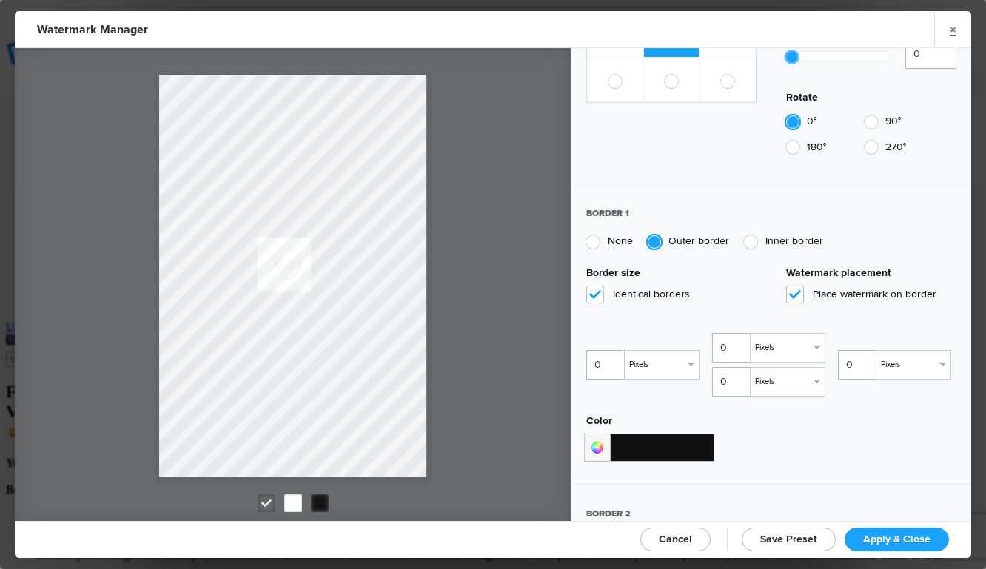
scroll to position [979, 0]
type input "1"
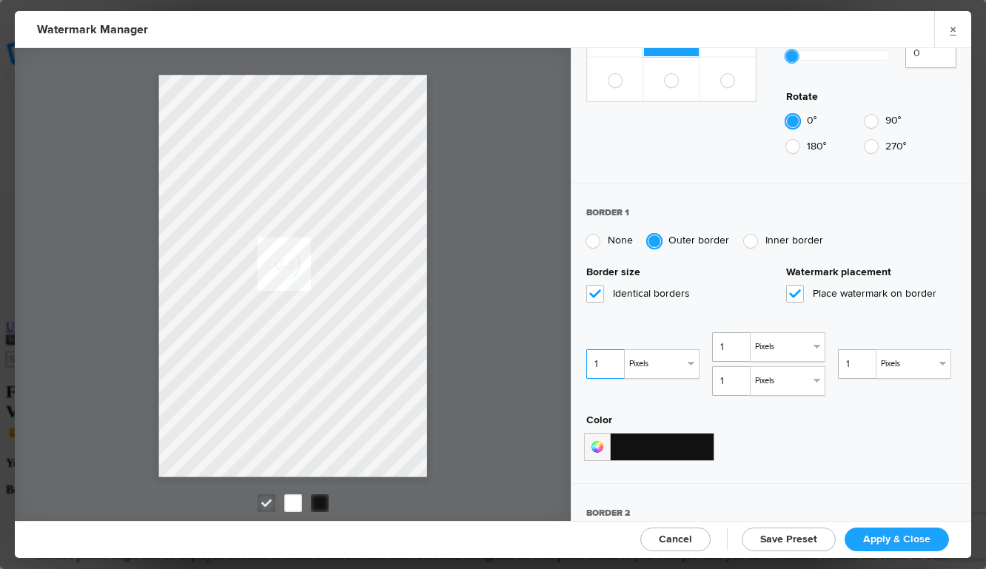
click at [616, 349] on input "1" at bounding box center [606, 364] width 41 height 30
type input "2"
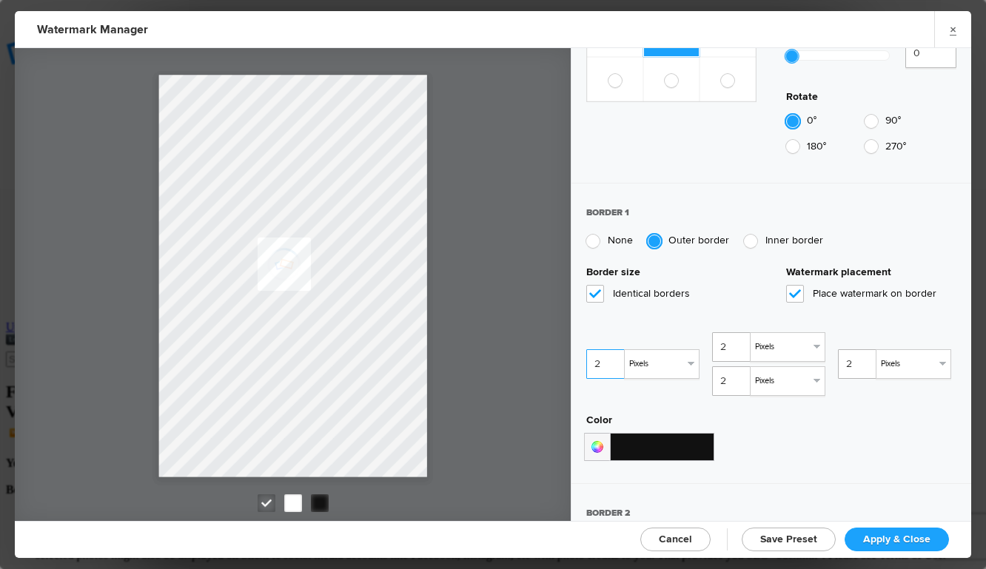
click at [616, 349] on input "2" at bounding box center [606, 364] width 41 height 30
type input "3"
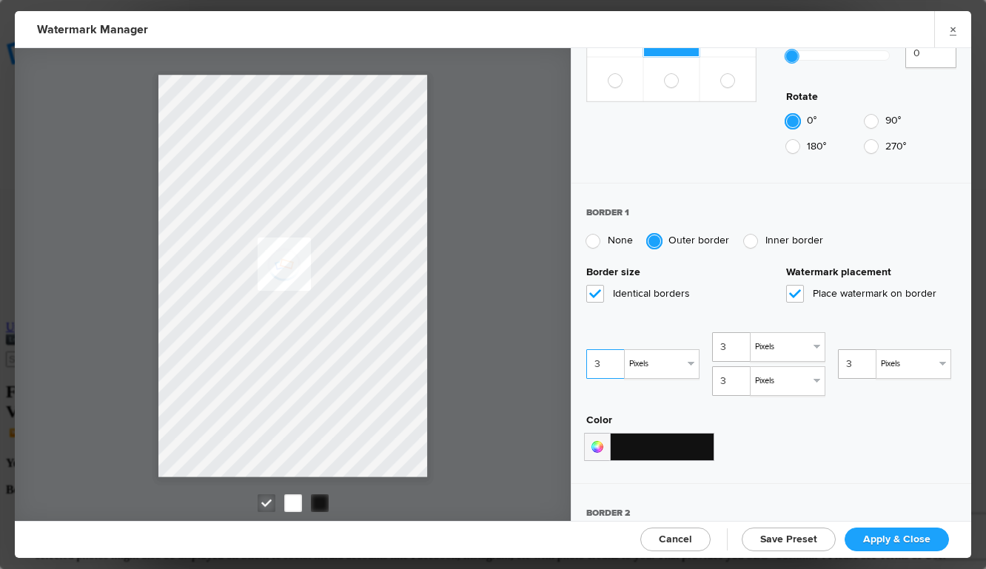
click at [616, 349] on input "3" at bounding box center [606, 364] width 41 height 30
type input "4"
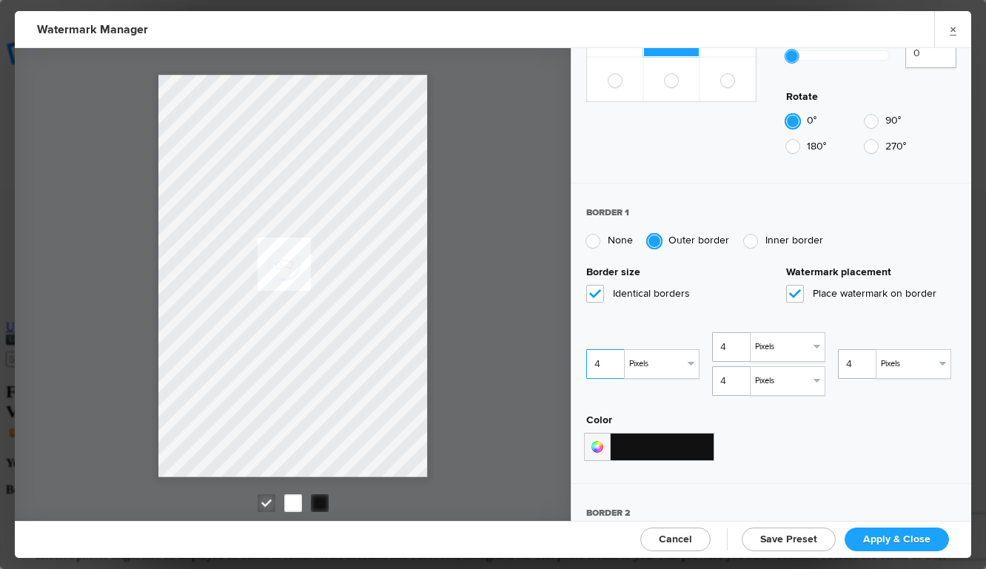
click at [616, 349] on input "4" at bounding box center [606, 364] width 41 height 30
type input "5"
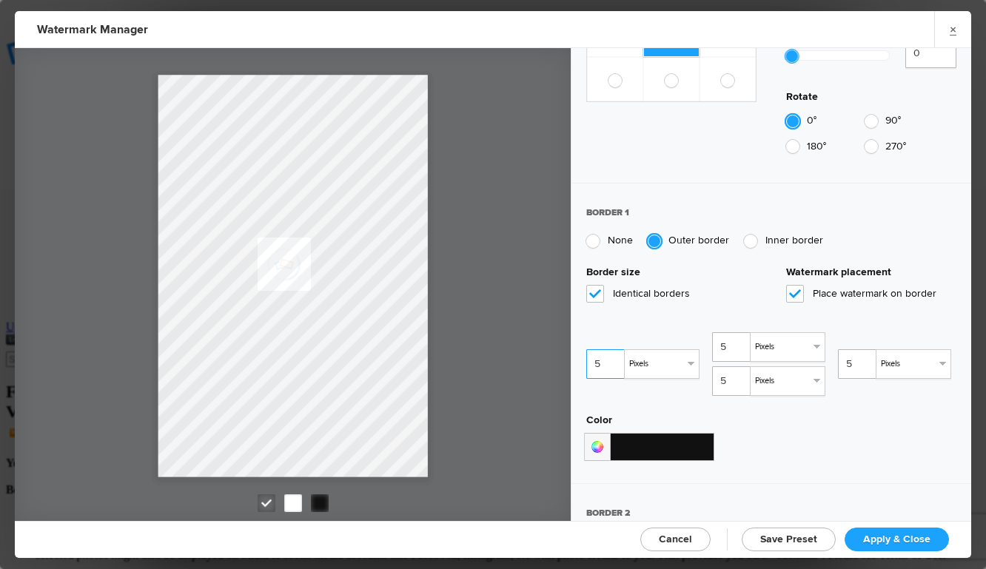
click at [616, 349] on input "5" at bounding box center [606, 364] width 41 height 30
click at [601, 285] on span "Identical borders" at bounding box center [671, 294] width 170 height 18
click at [0, 0] on input "Identical borders" at bounding box center [0, 0] width 0 height 0
click at [596, 235] on div at bounding box center [592, 241] width 13 height 13
radio input "true"
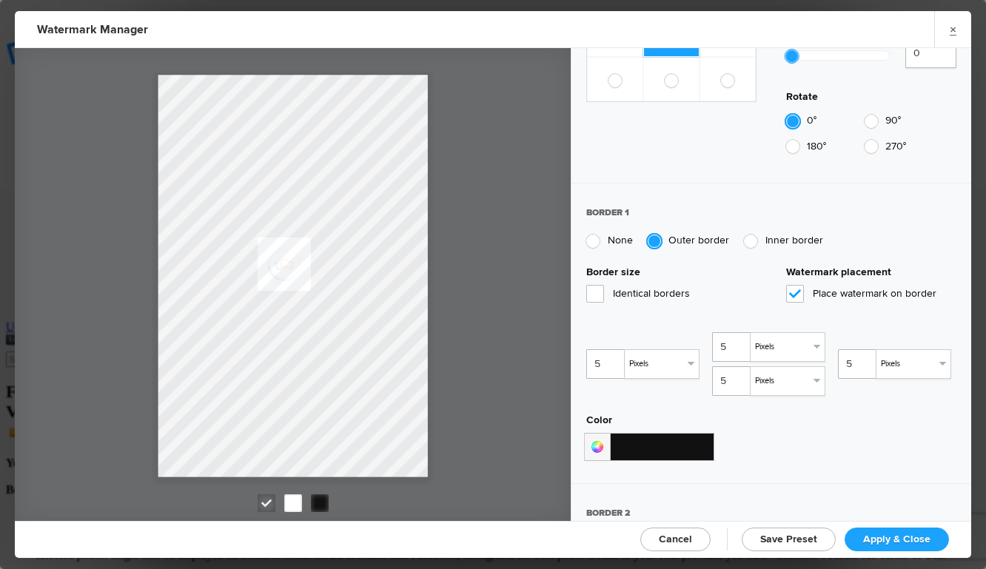
radio input "false"
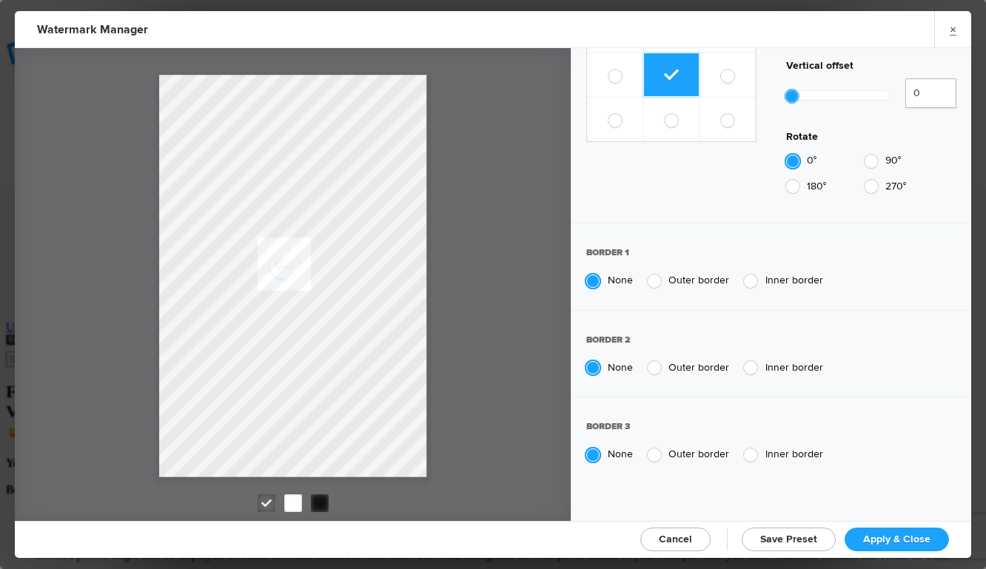
scroll to position [881, 0]
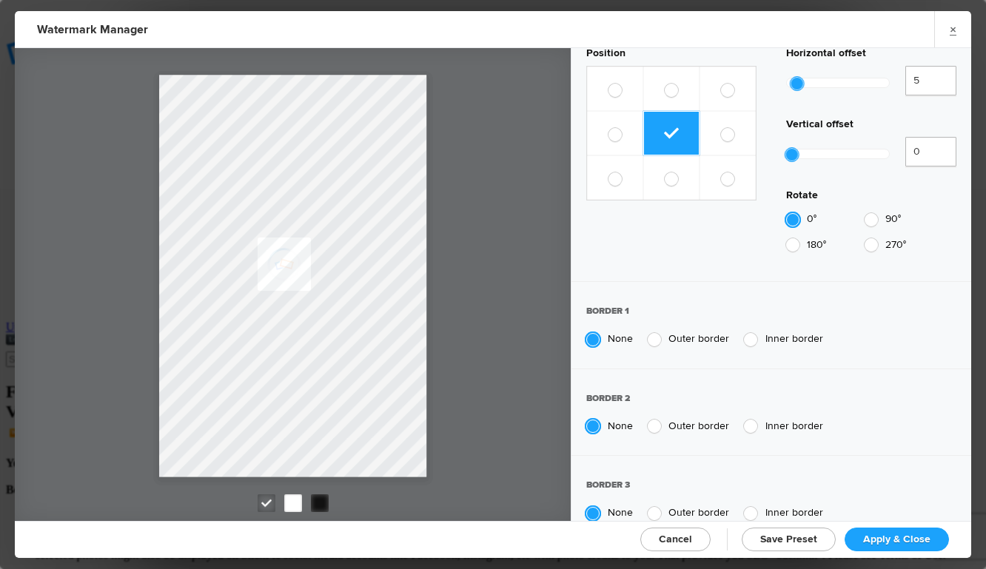
click at [905, 535] on span "Apply & Close" at bounding box center [896, 539] width 67 height 13
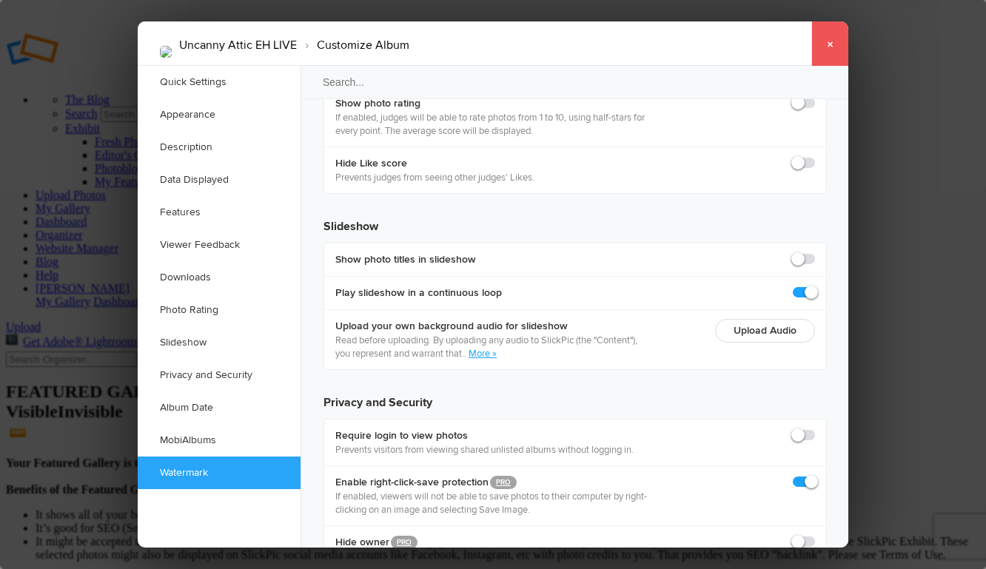
click at [838, 38] on link "×" at bounding box center [829, 43] width 37 height 44
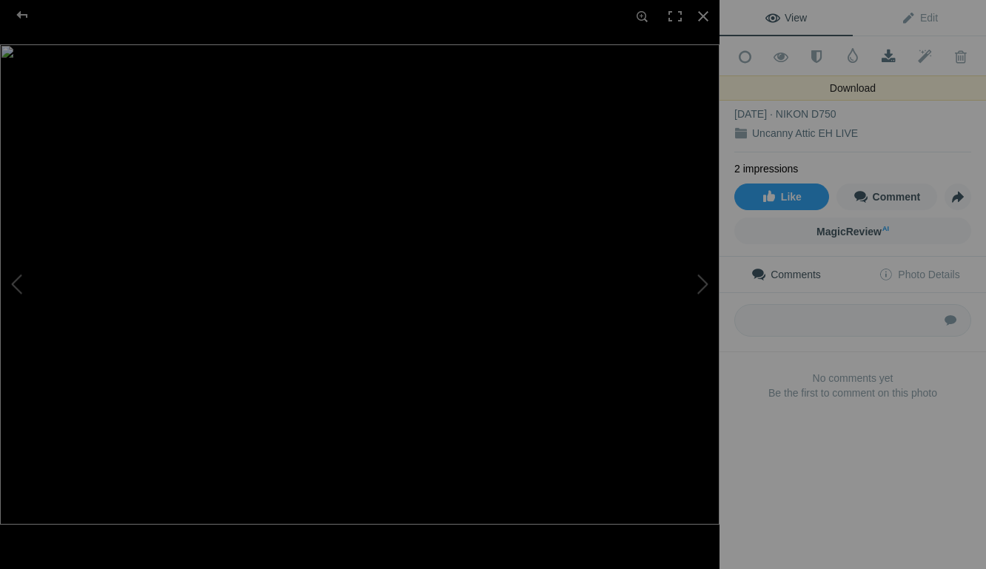
click at [890, 52] on span at bounding box center [889, 57] width 36 height 15
